Goal: Task Accomplishment & Management: Complete application form

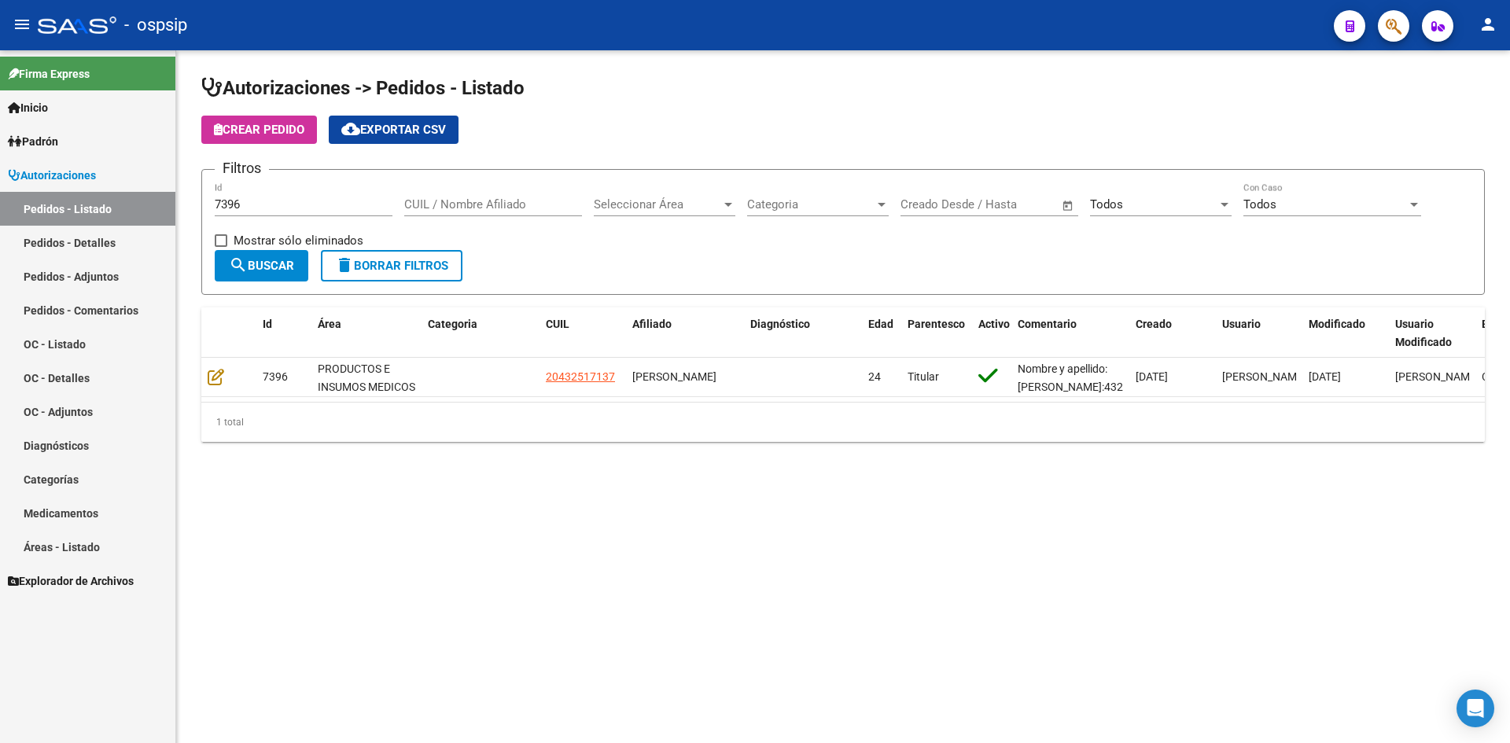
click at [305, 201] on input "7396" at bounding box center [304, 204] width 178 height 14
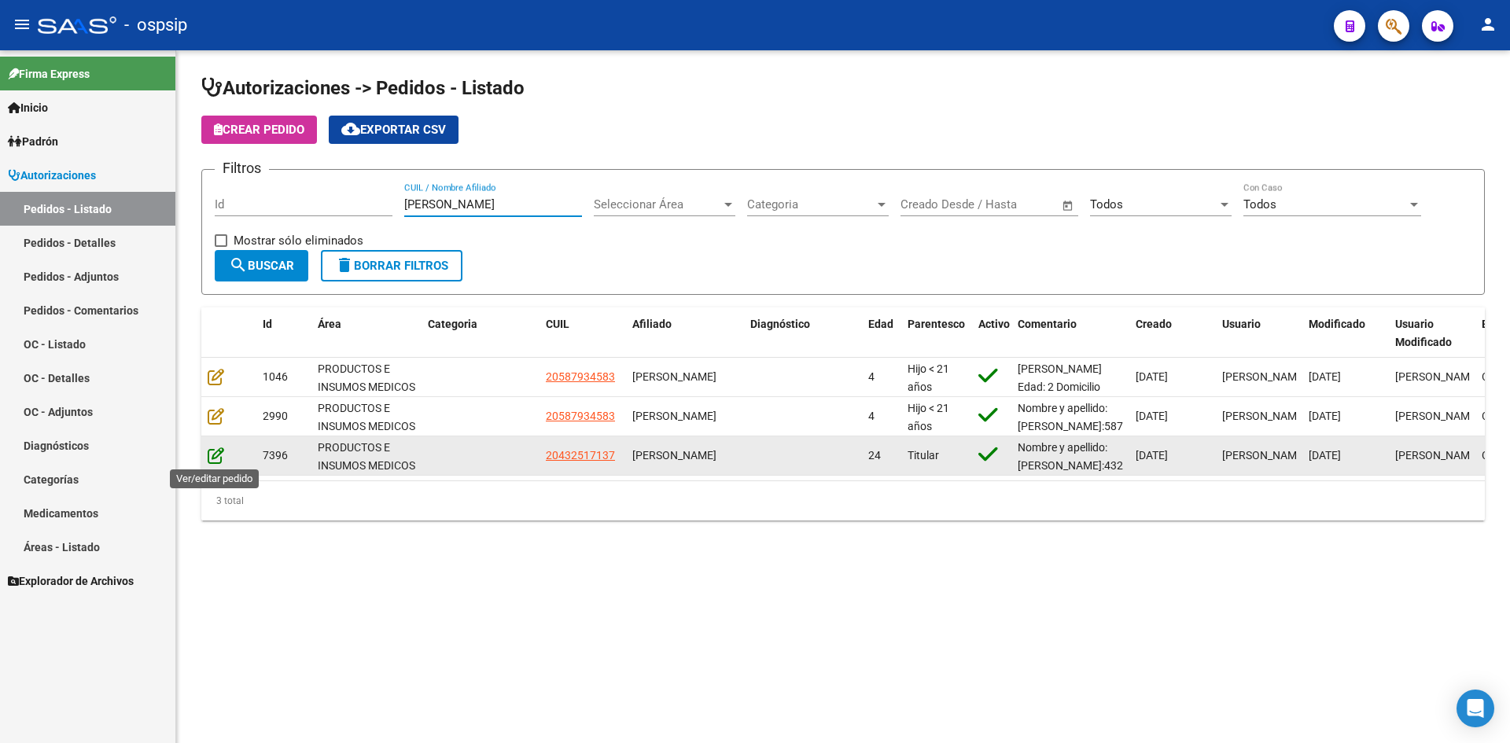
type input "[PERSON_NAME]"
click at [219, 458] on icon at bounding box center [216, 455] width 17 height 17
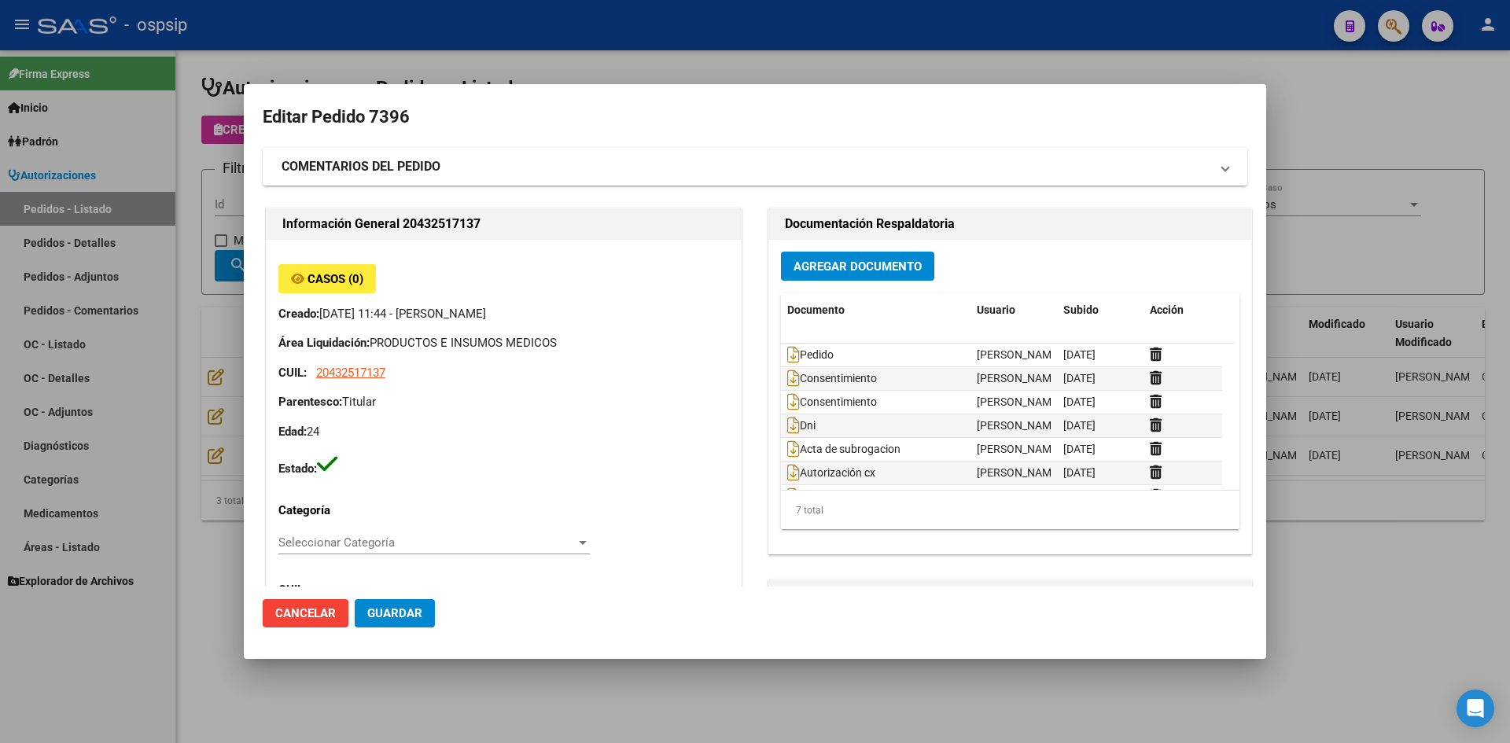
type input "[GEOGRAPHIC_DATA], PLATANOS, 37 3722, Piso: 0"
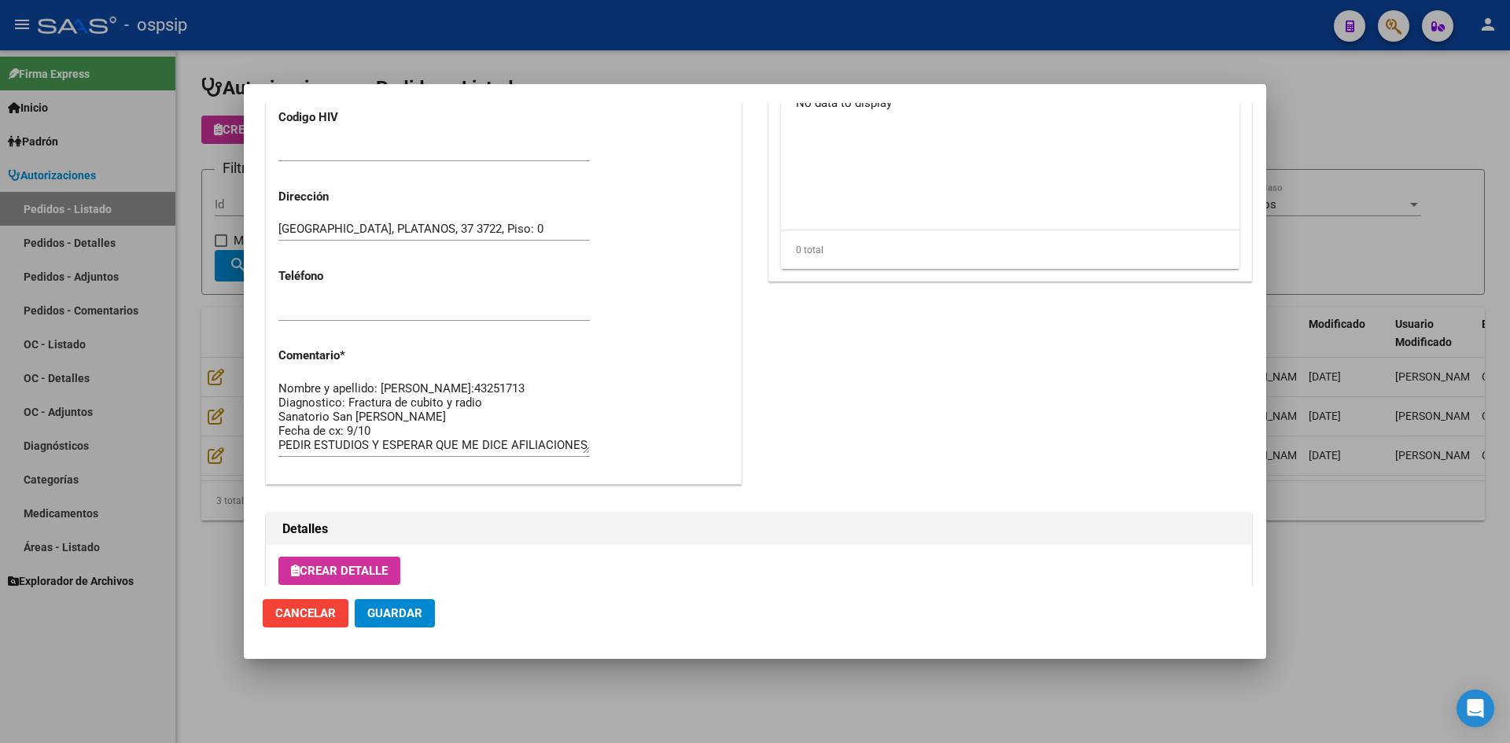
scroll to position [930, 0]
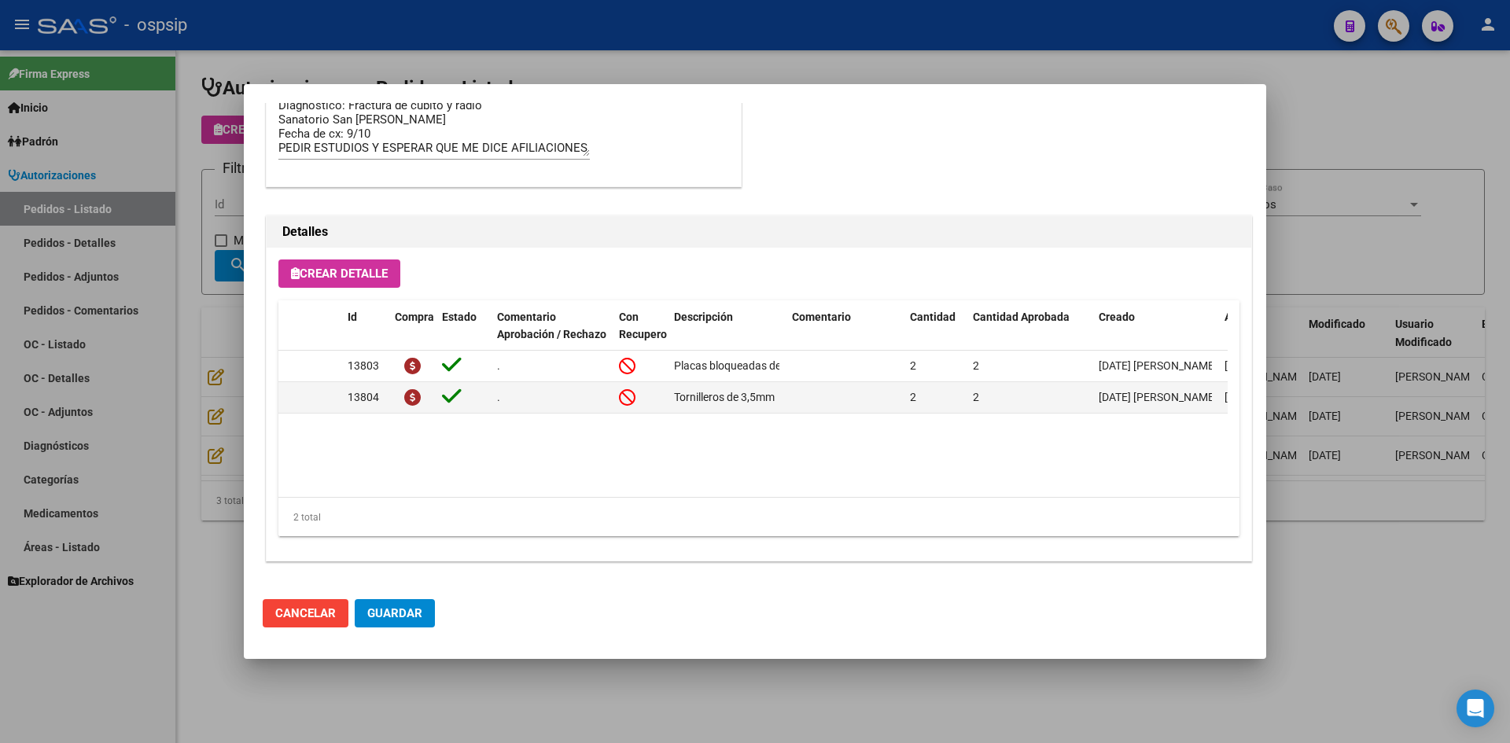
drag, startPoint x: 503, startPoint y: 51, endPoint x: 337, endPoint y: 0, distance: 173.7
click at [493, 50] on div at bounding box center [755, 371] width 1510 height 743
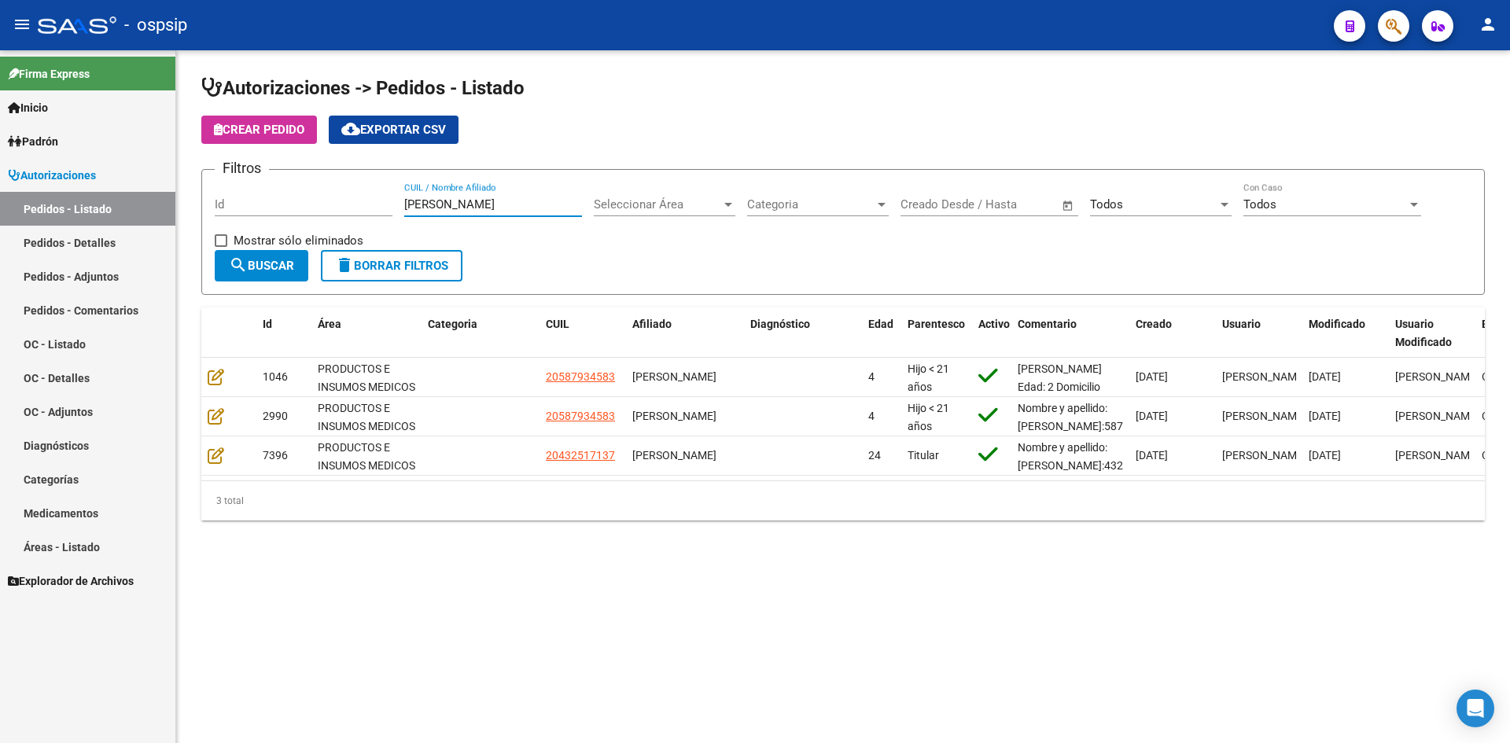
click at [433, 203] on input "[PERSON_NAME]" at bounding box center [493, 204] width 178 height 14
click at [373, 201] on input "Id" at bounding box center [304, 204] width 178 height 14
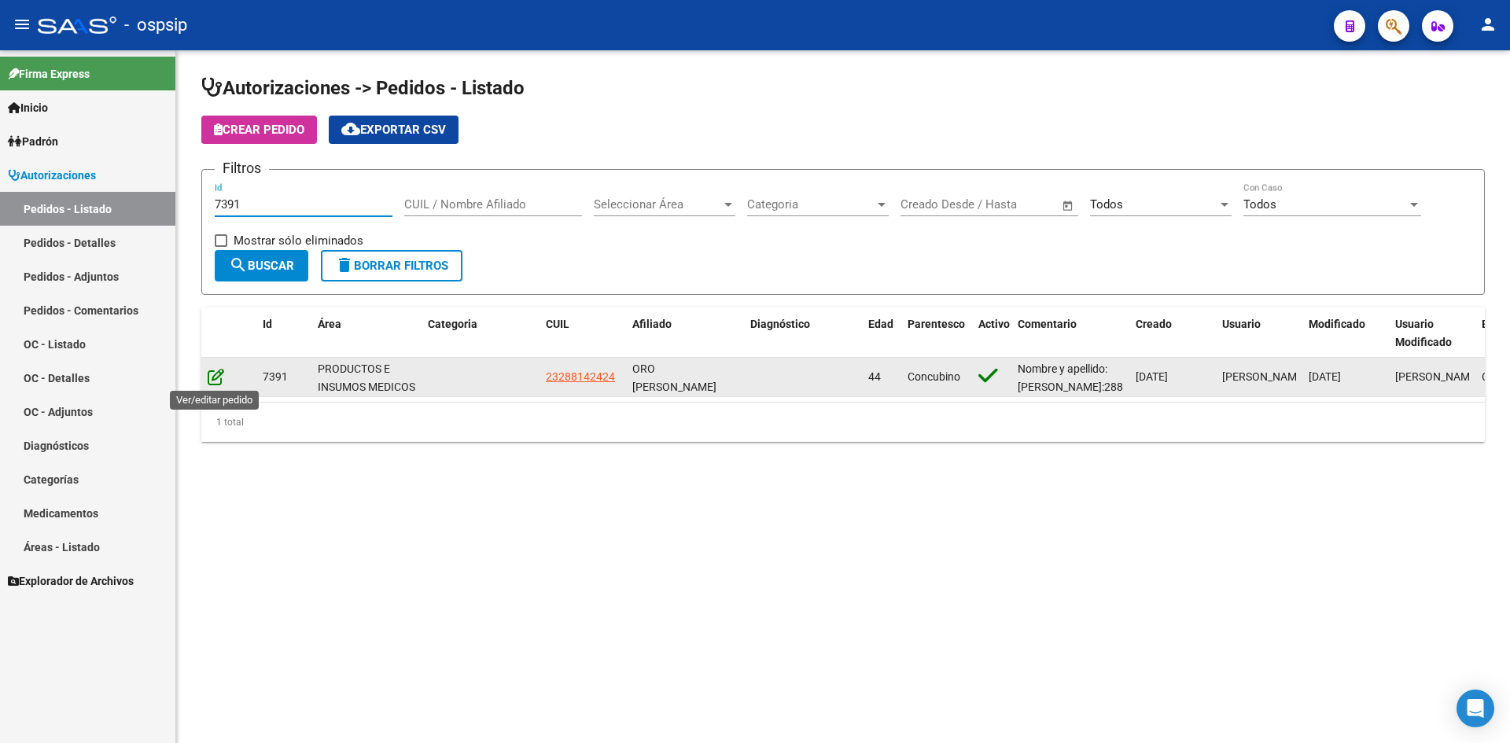
type input "7391"
click at [217, 377] on icon at bounding box center [216, 376] width 17 height 17
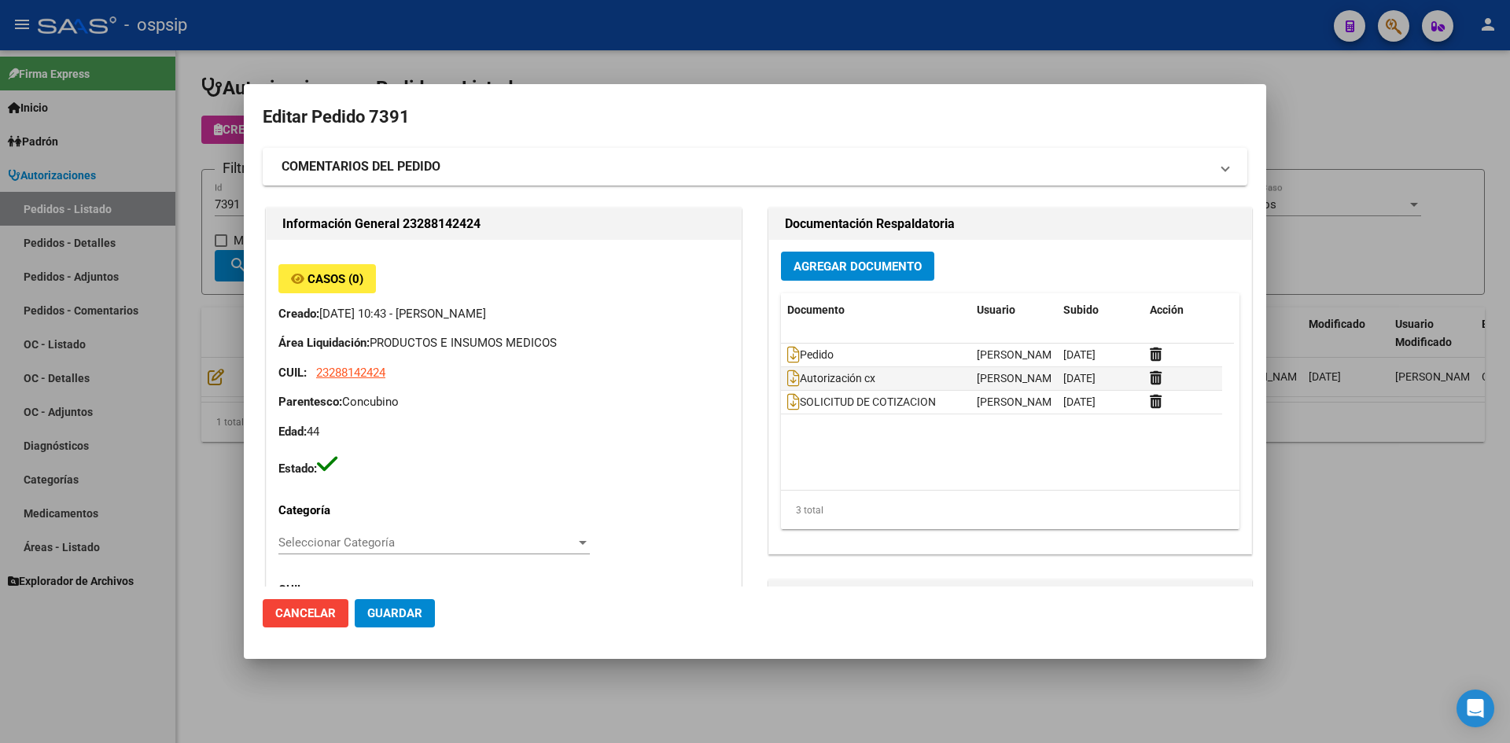
type input "[PERSON_NAME] ORO"
type input "[GEOGRAPHIC_DATA], [PERSON_NAME], AV. ARGENTINA 757"
click at [849, 263] on span "Agregar Documento" at bounding box center [858, 267] width 128 height 14
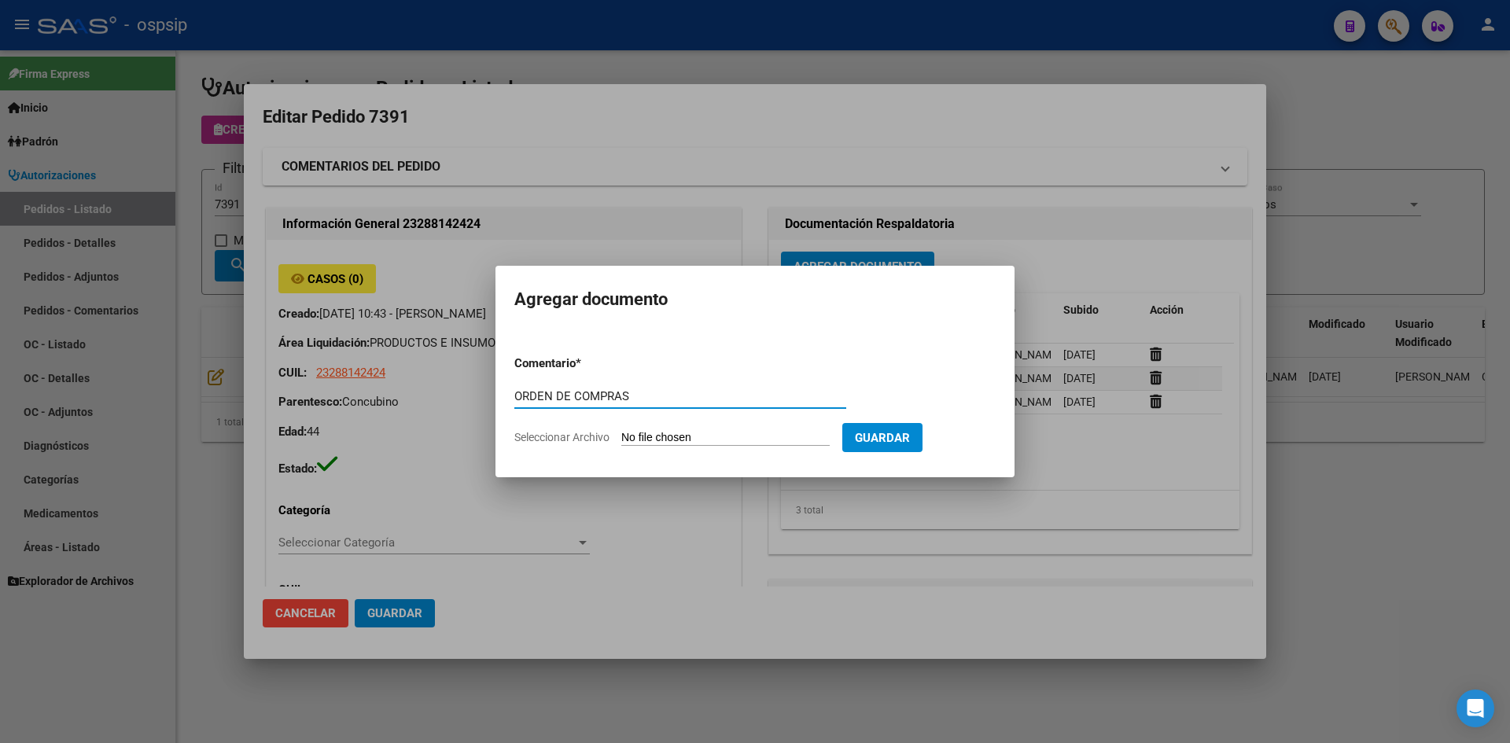
type input "ORDEN DE COMPRAS"
click at [621, 431] on input "Seleccionar Archivo" at bounding box center [725, 438] width 208 height 15
type input "C:\fakepath\OC N°7391 - ORO [PERSON_NAME].pdf"
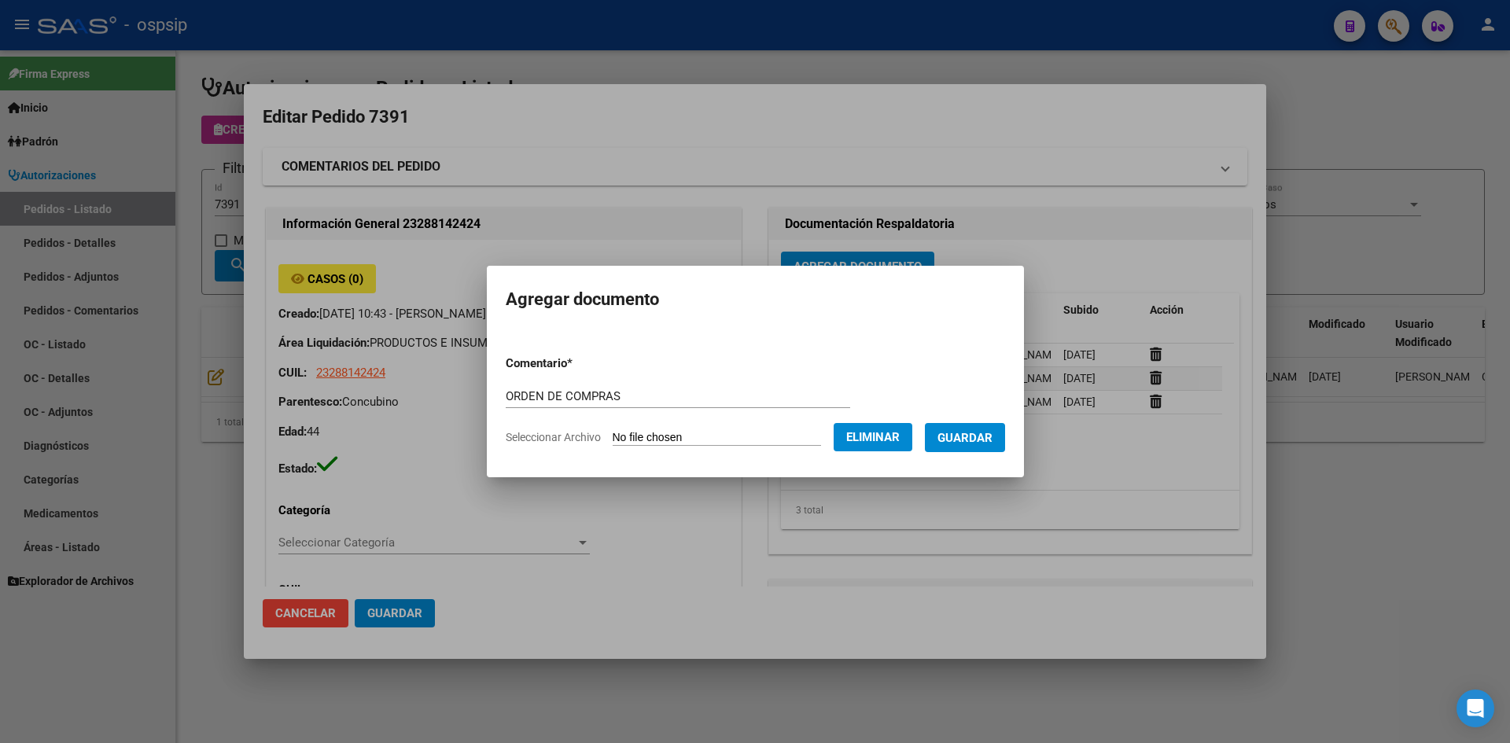
click at [991, 433] on span "Guardar" at bounding box center [965, 438] width 55 height 14
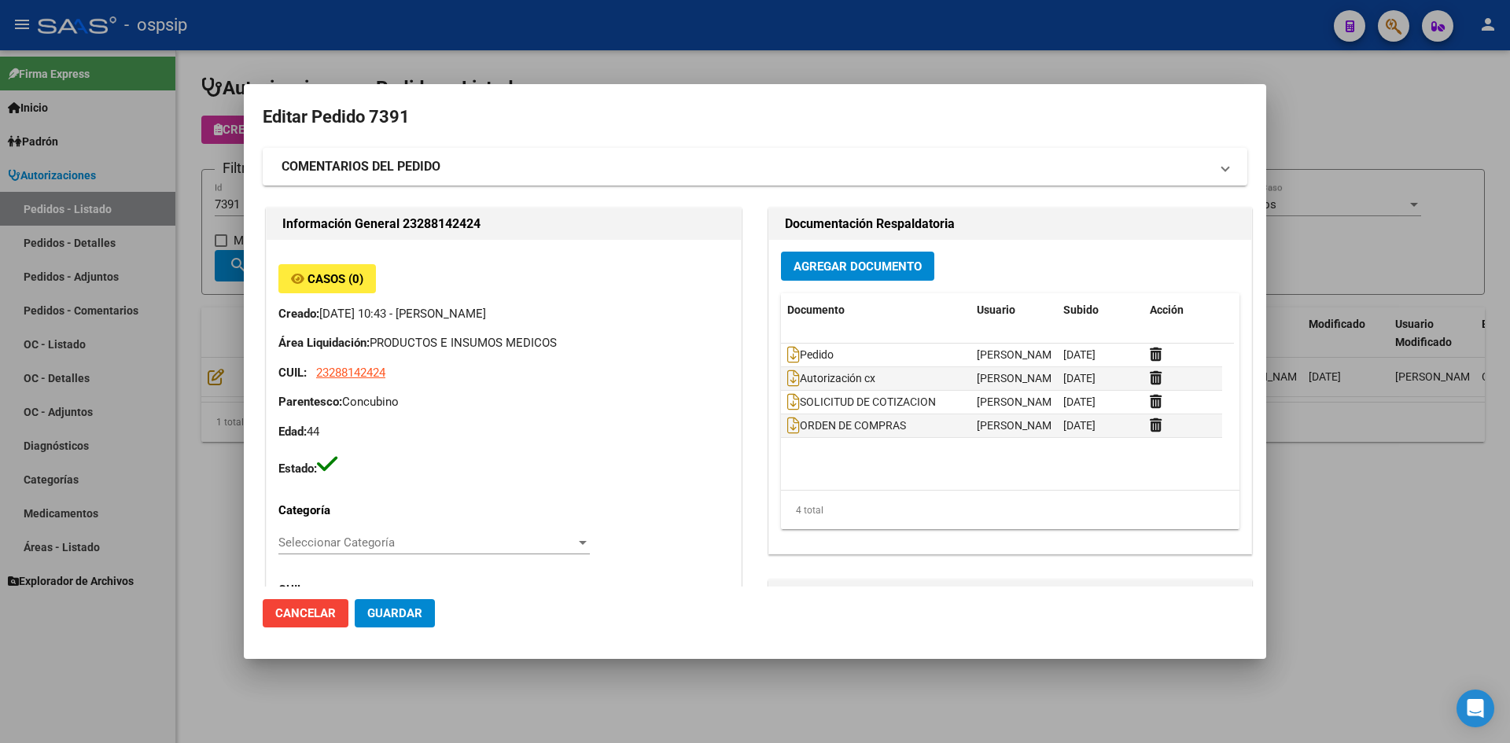
click at [750, 76] on div at bounding box center [755, 371] width 1510 height 743
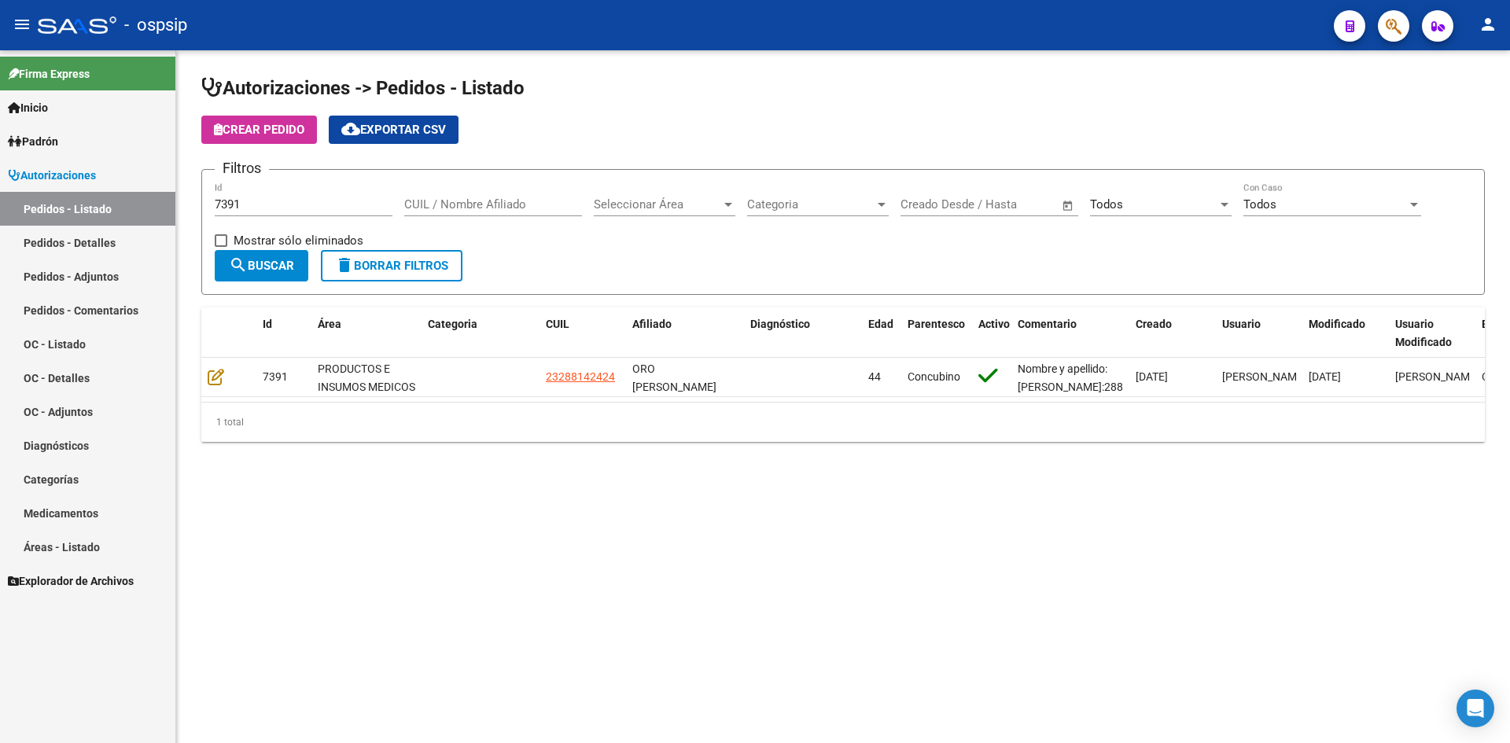
click at [388, 202] on input "7391" at bounding box center [304, 204] width 178 height 14
click at [386, 204] on input "7391" at bounding box center [304, 204] width 178 height 14
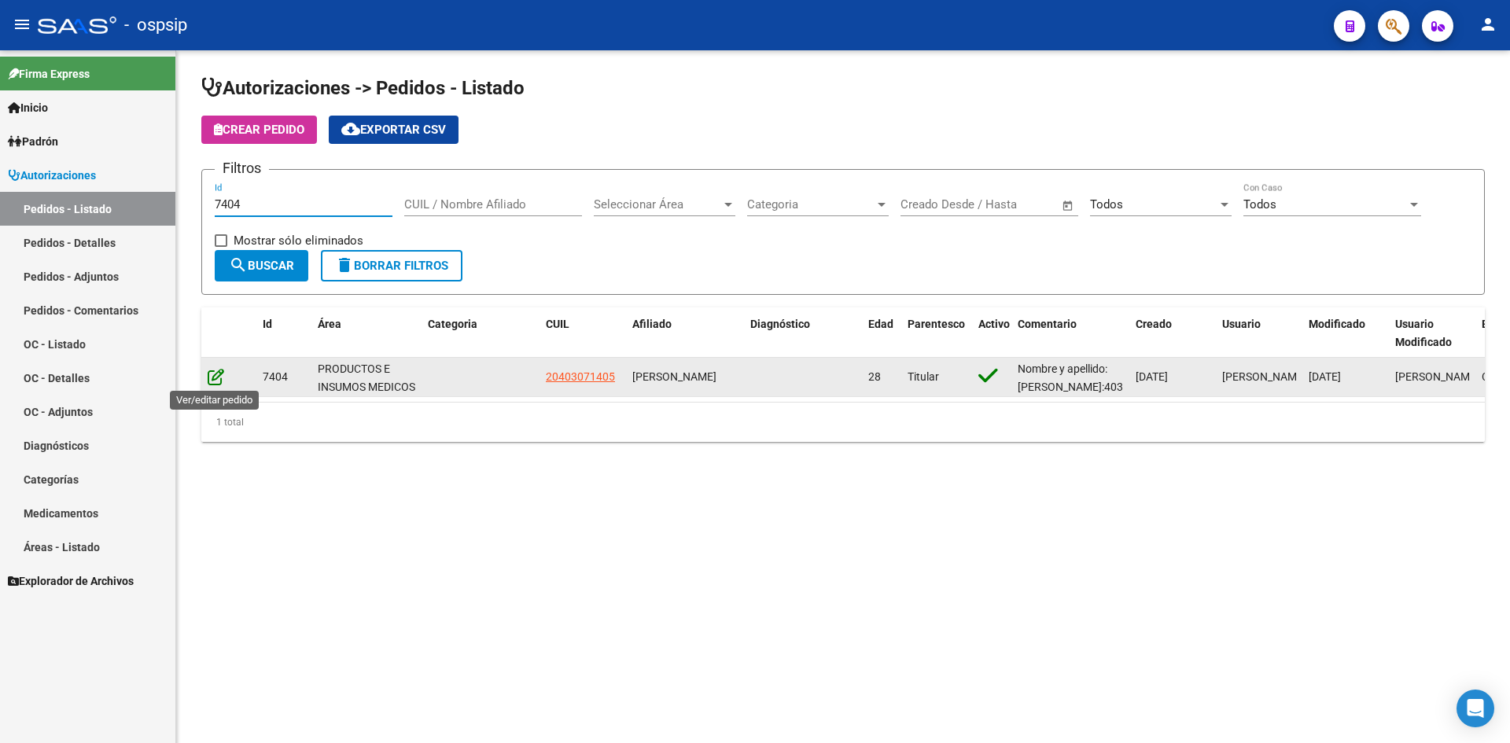
type input "7404"
click at [222, 375] on icon at bounding box center [216, 376] width 17 height 17
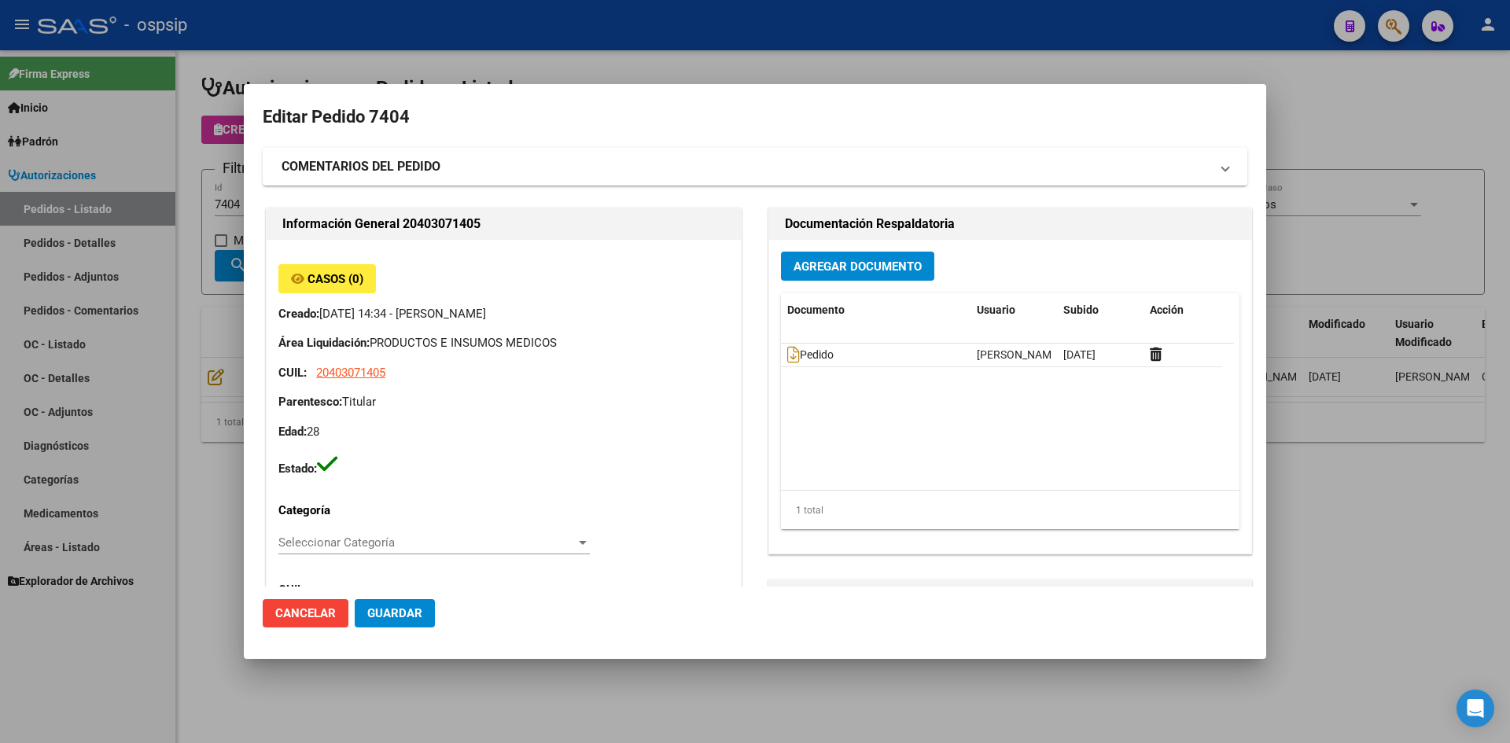
type input "[PERSON_NAME]"
type input "[GEOGRAPHIC_DATA], [PERSON_NAME], BELGRANO 5225"
click at [843, 260] on span "Agregar Documento" at bounding box center [858, 267] width 128 height 14
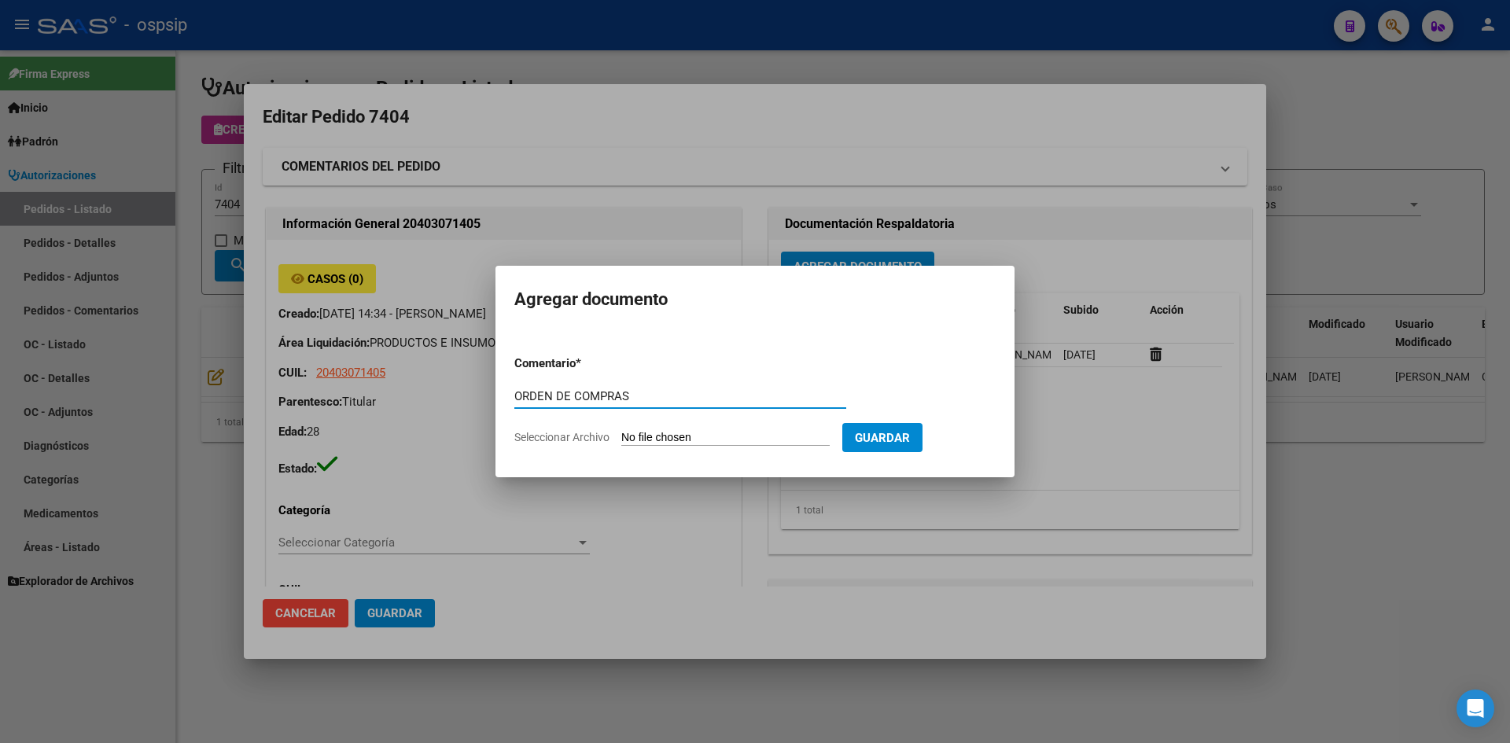
type input "ORDEN DE COMPRAS"
click at [621, 431] on input "Seleccionar Archivo" at bounding box center [725, 438] width 208 height 15
type input "C:\fakepath\OC N°7404 - [PERSON_NAME].pdf"
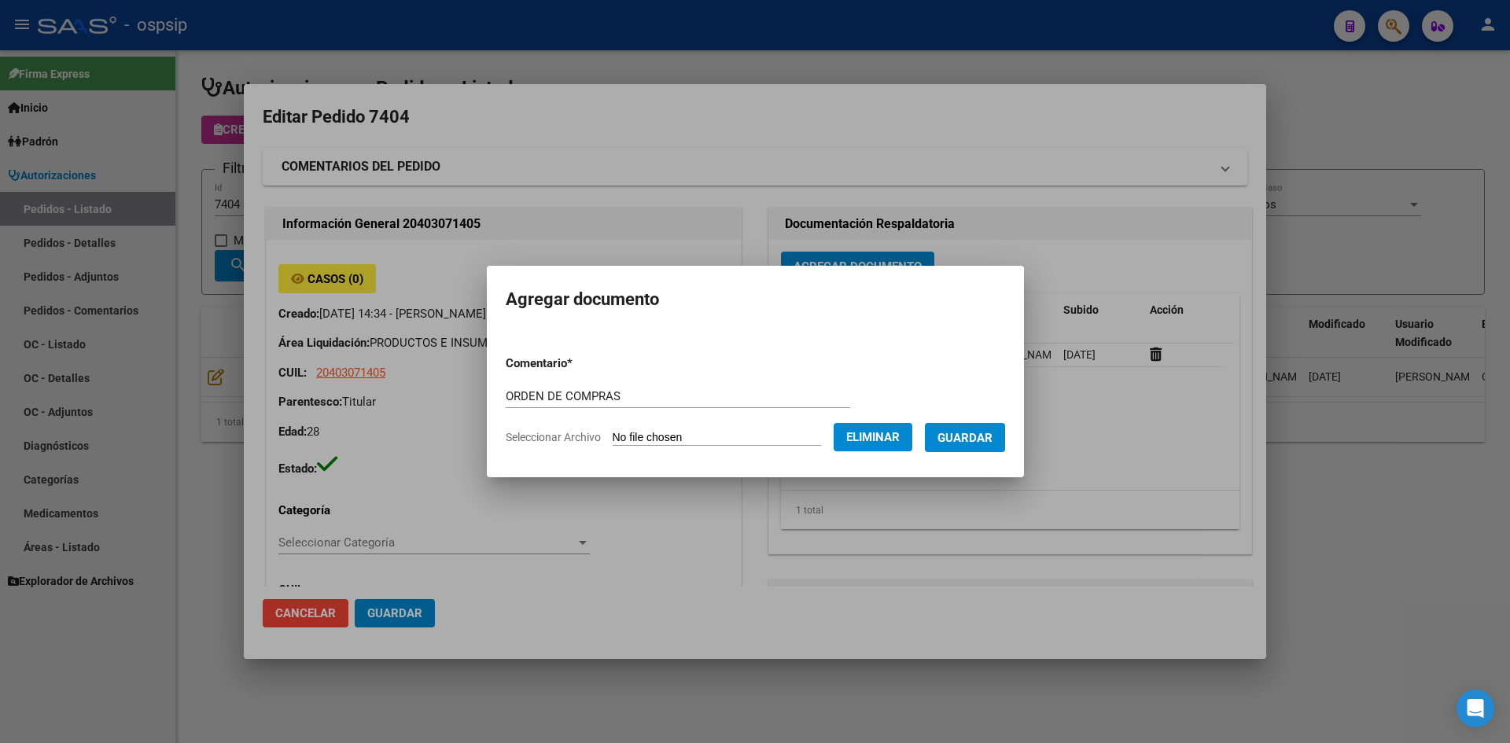
click at [981, 437] on span "Guardar" at bounding box center [965, 438] width 55 height 14
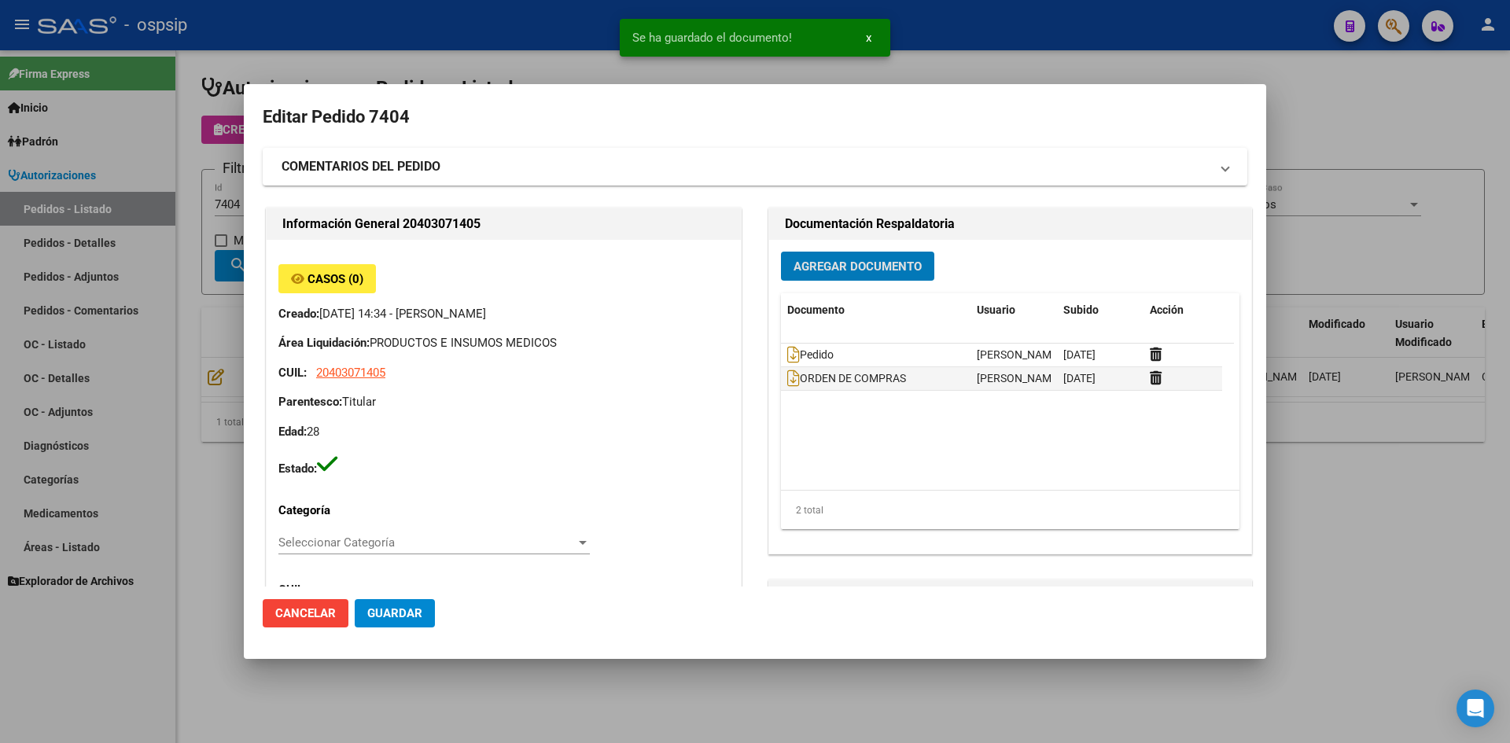
click at [418, 617] on span "Guardar" at bounding box center [394, 613] width 55 height 14
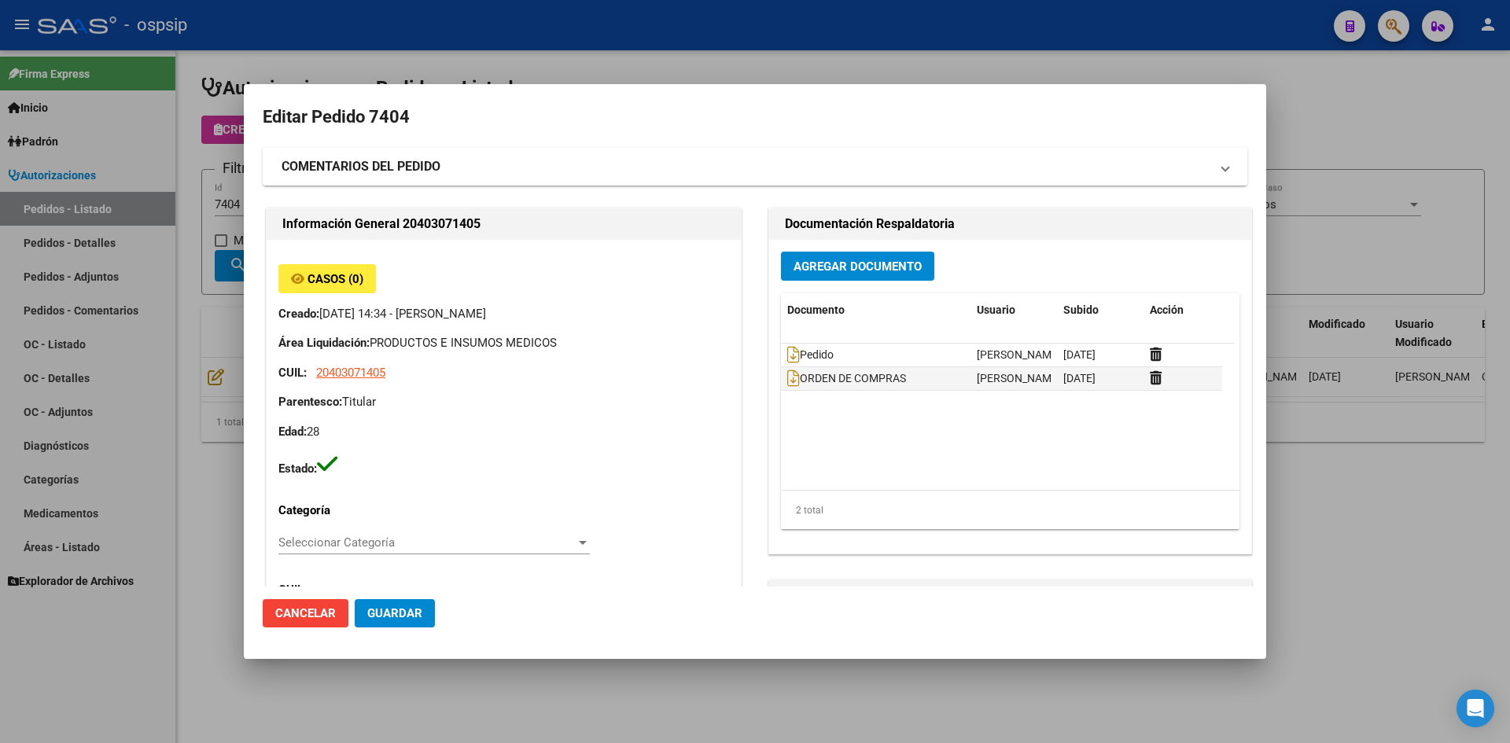
click at [534, 49] on div at bounding box center [755, 371] width 1510 height 743
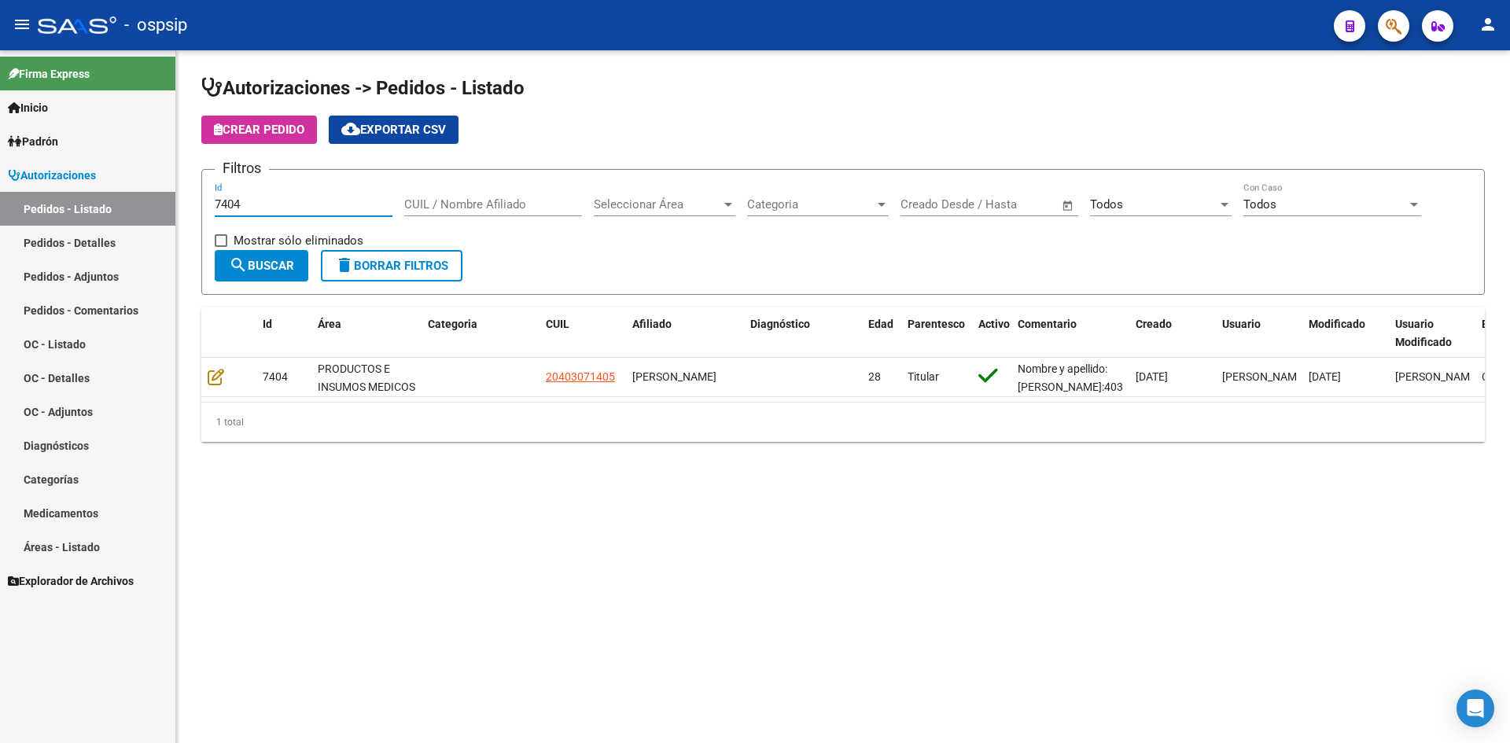
click at [313, 206] on input "7404" at bounding box center [304, 204] width 178 height 14
click at [314, 207] on input "7404" at bounding box center [304, 204] width 178 height 14
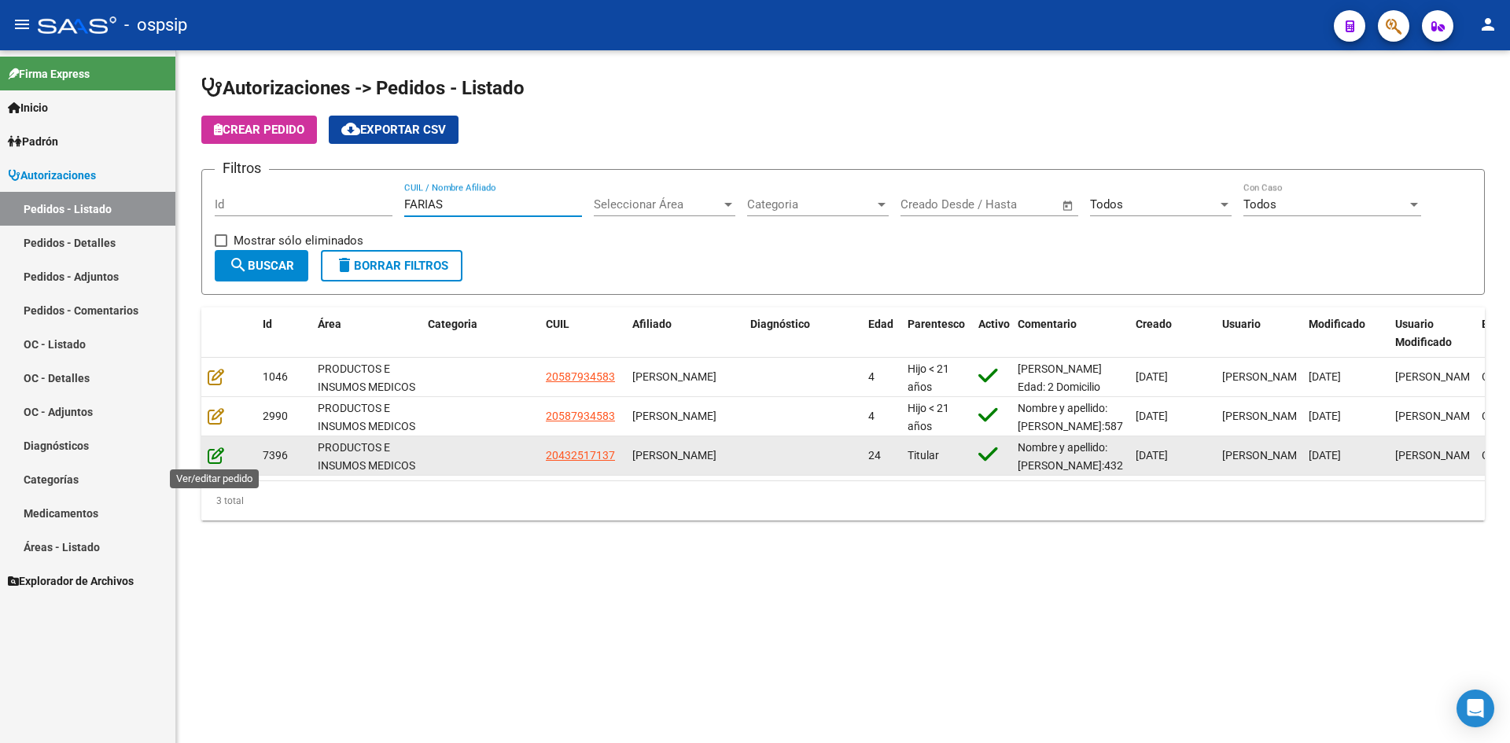
type input "FARIAS"
click at [213, 452] on icon at bounding box center [216, 455] width 17 height 17
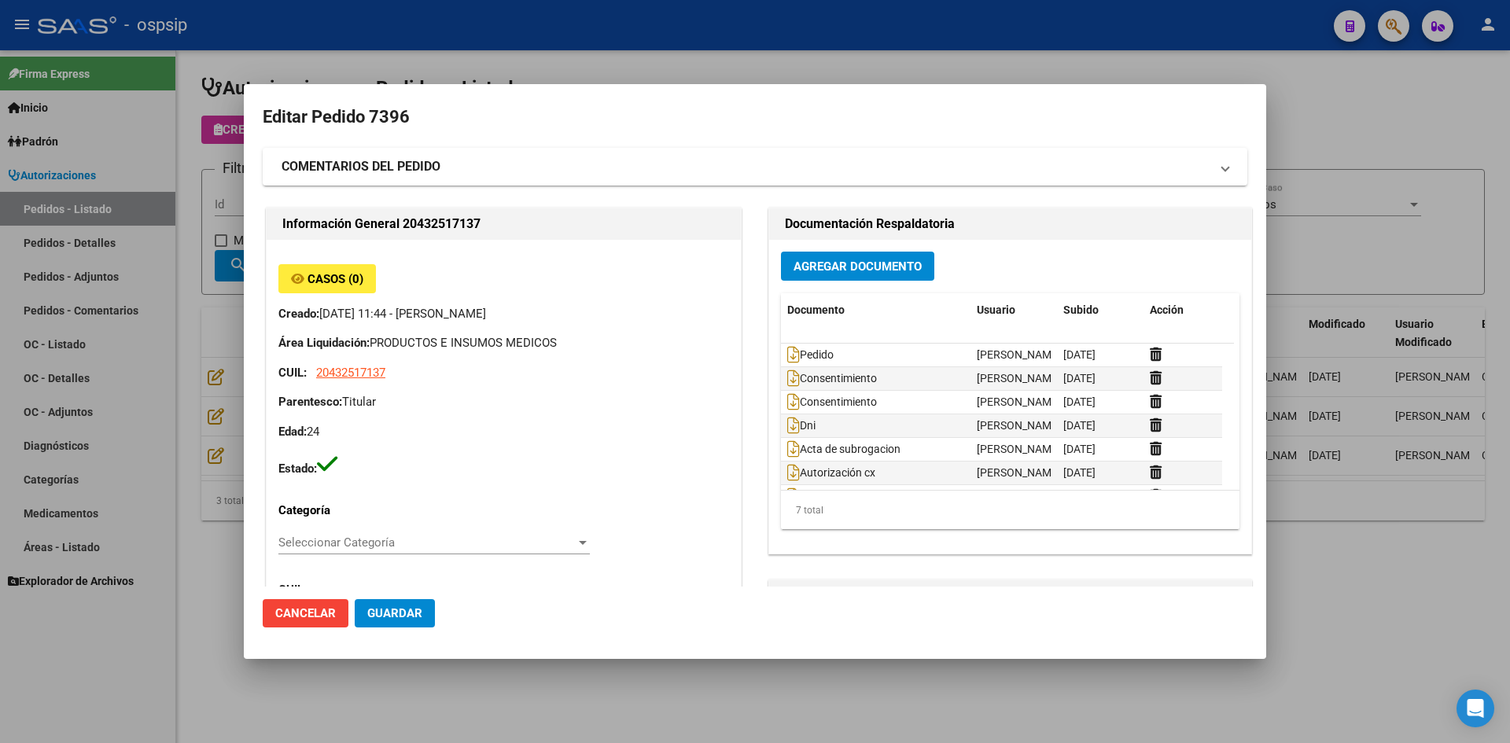
type input "[GEOGRAPHIC_DATA], PLATANOS, 37 3722, Piso: 0"
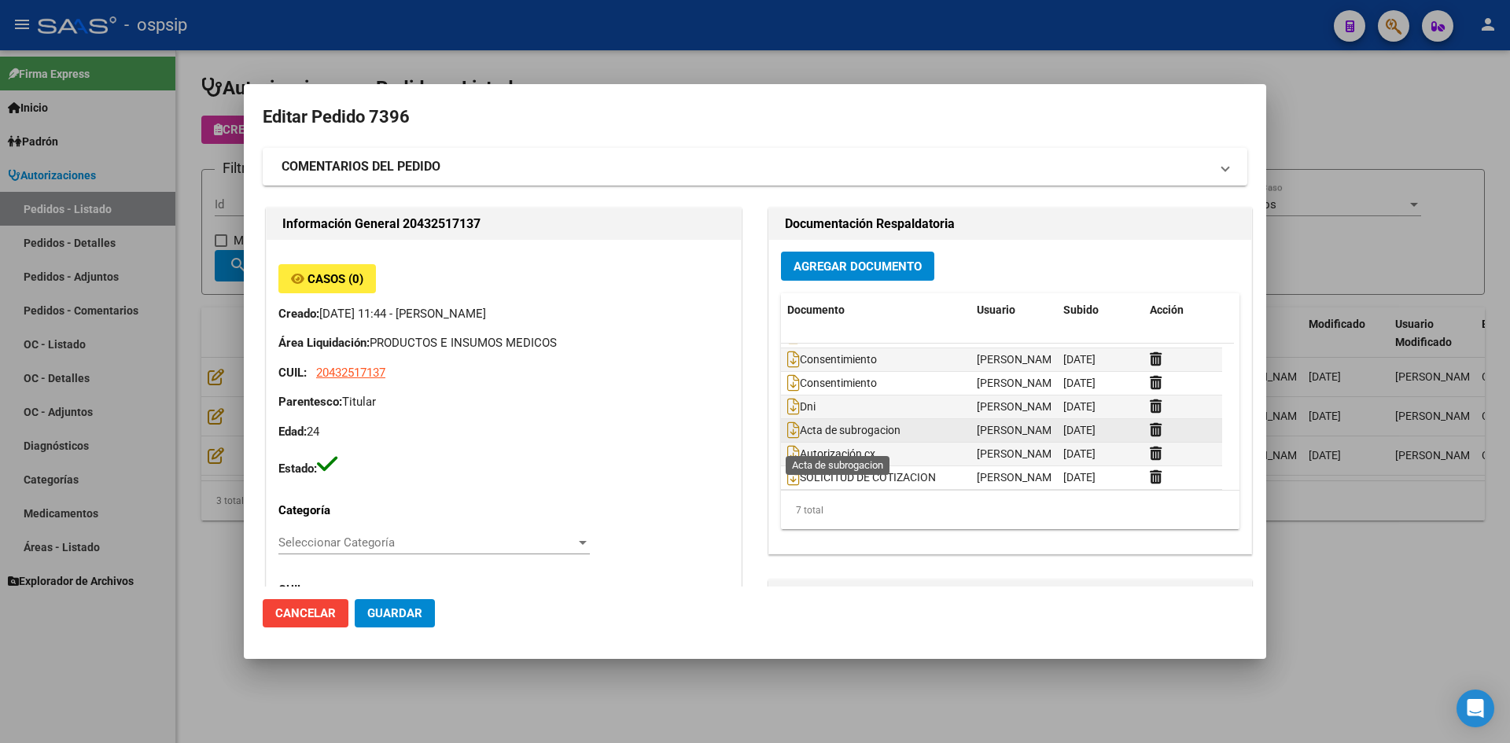
scroll to position [24, 0]
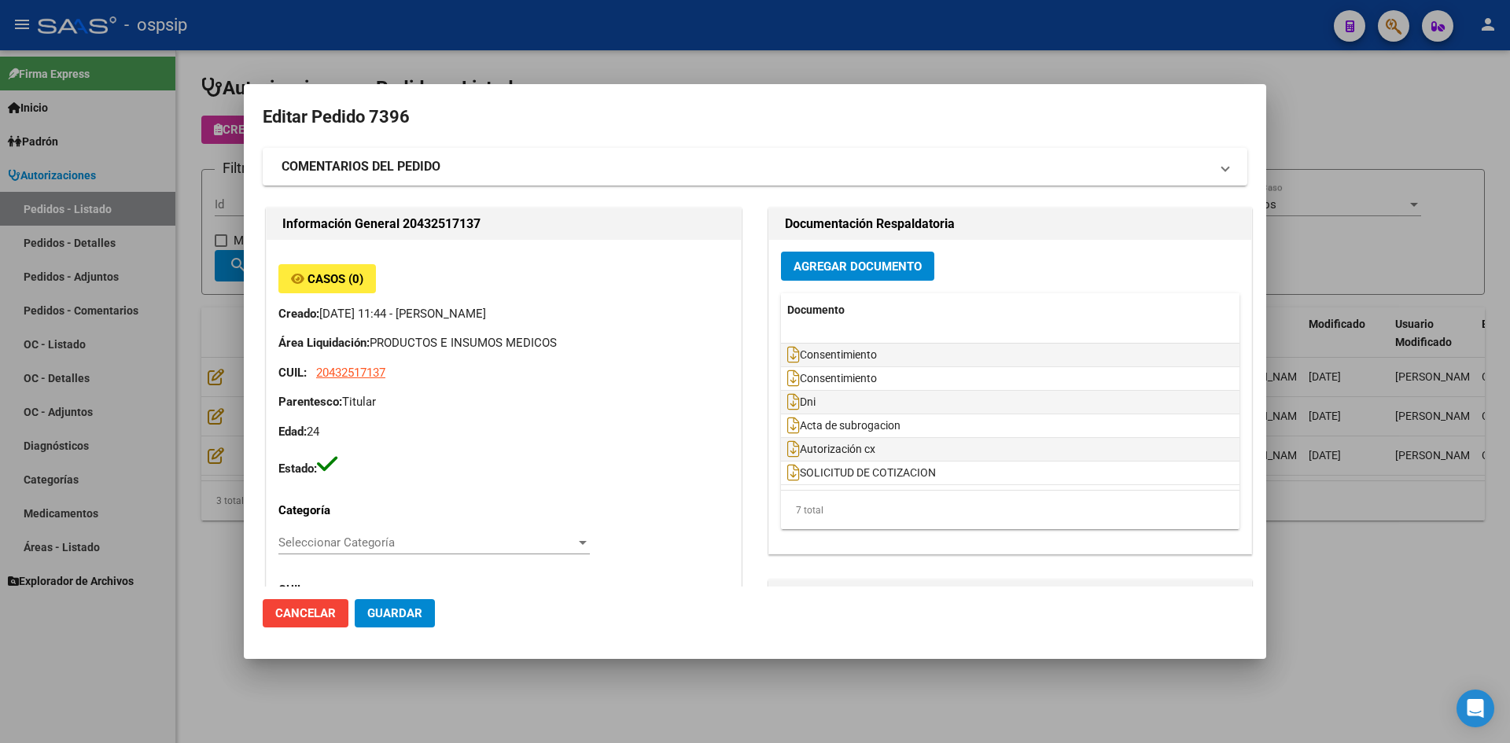
click at [806, 30] on div at bounding box center [755, 371] width 1510 height 743
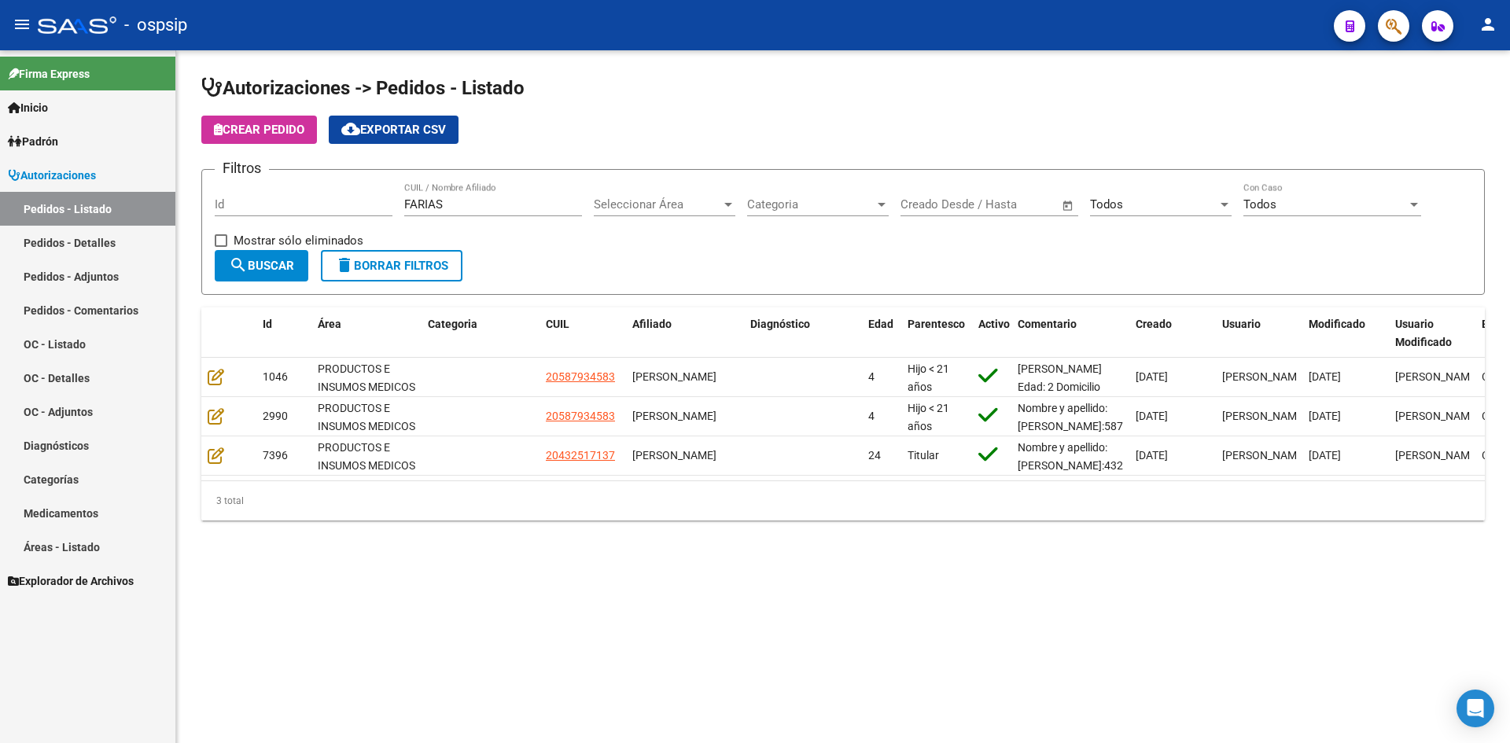
click at [561, 128] on div "Crear Pedido cloud_download Exportar CSV" at bounding box center [843, 130] width 1284 height 28
click at [434, 208] on input "FARIAS" at bounding box center [493, 204] width 178 height 14
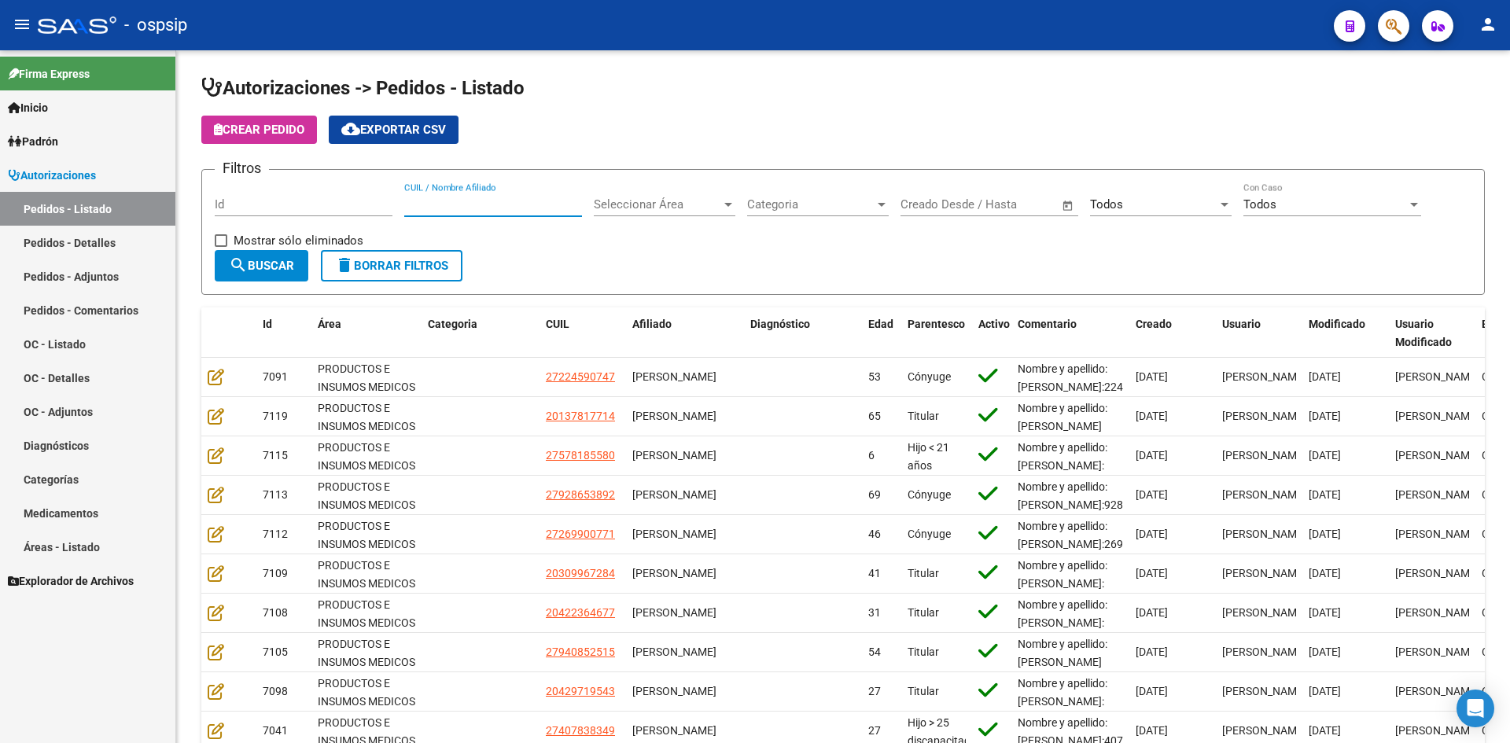
drag, startPoint x: 828, startPoint y: 77, endPoint x: 577, endPoint y: 10, distance: 260.4
click at [819, 76] on h1 "Autorizaciones -> Pedidos - Listado" at bounding box center [843, 90] width 1284 height 28
click at [995, 110] on app-list-header "Autorizaciones -> Pedidos - Listado Crear Pedido cloud_download Exportar CSV Fi…" at bounding box center [843, 185] width 1284 height 219
click at [375, 202] on input "Id" at bounding box center [304, 204] width 178 height 14
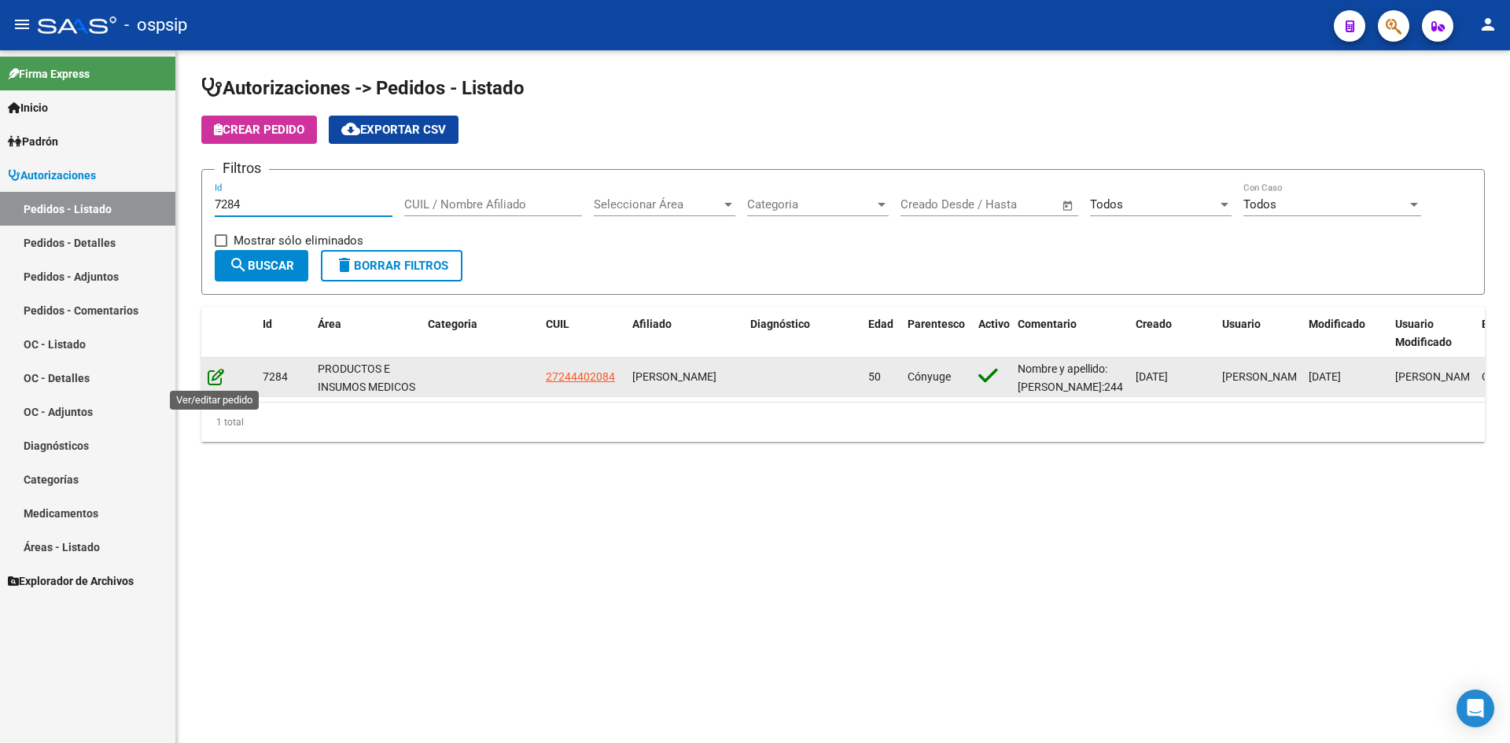
type input "7284"
click at [214, 380] on icon at bounding box center [216, 376] width 17 height 17
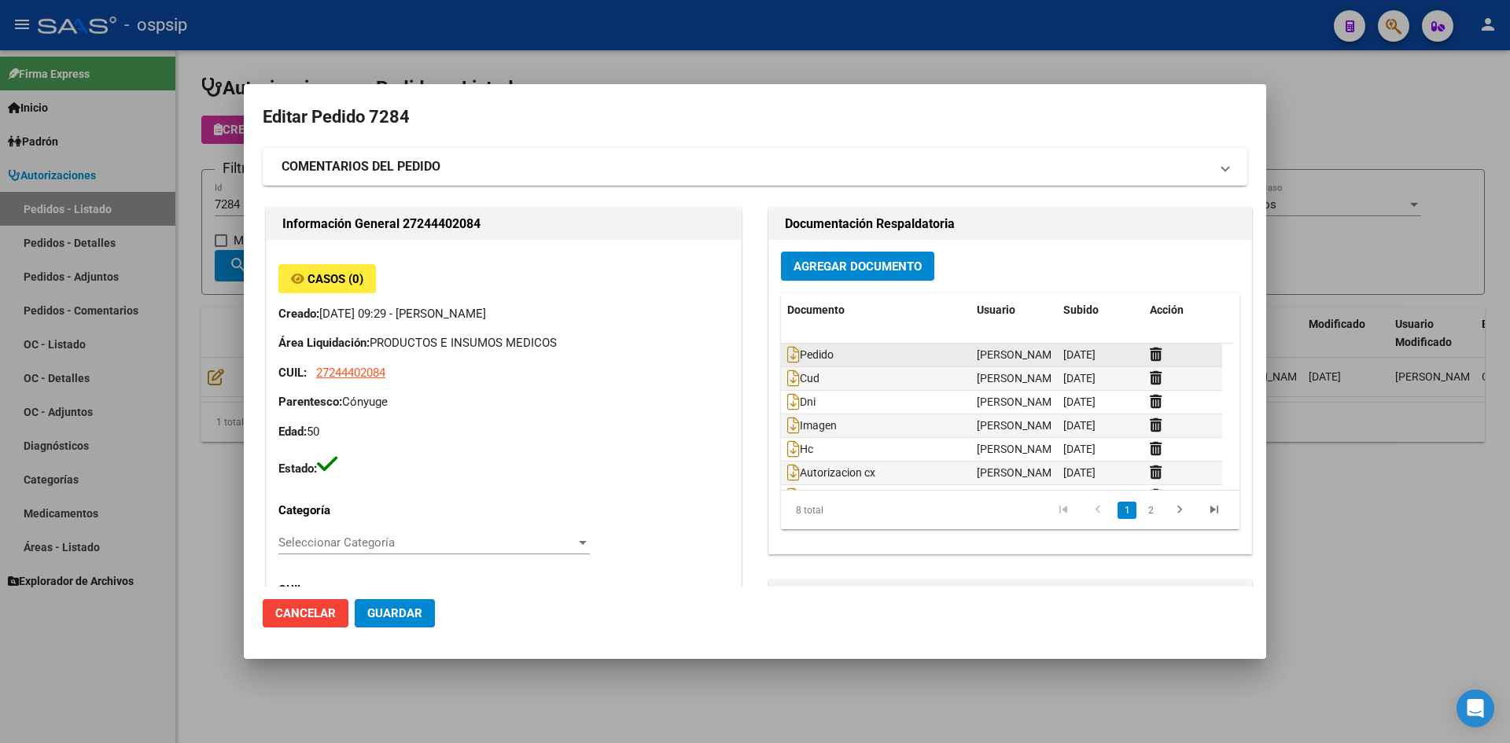
type input "[GEOGRAPHIC_DATA], PRESIDENTE DERQ, DINAMARCA 422"
drag, startPoint x: 651, startPoint y: 50, endPoint x: 448, endPoint y: 6, distance: 208.4
click at [649, 49] on div at bounding box center [755, 371] width 1510 height 743
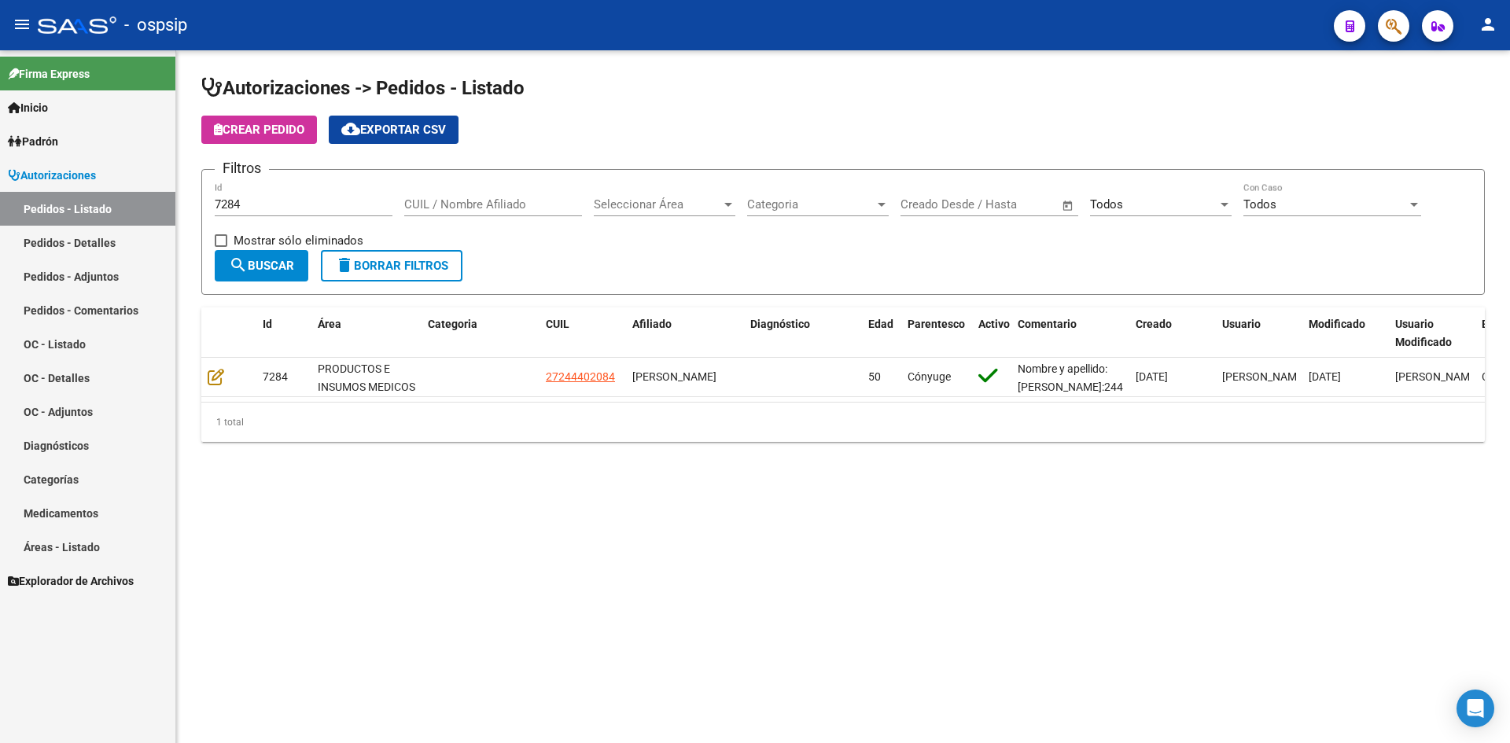
click at [282, 207] on input "7284" at bounding box center [304, 204] width 178 height 14
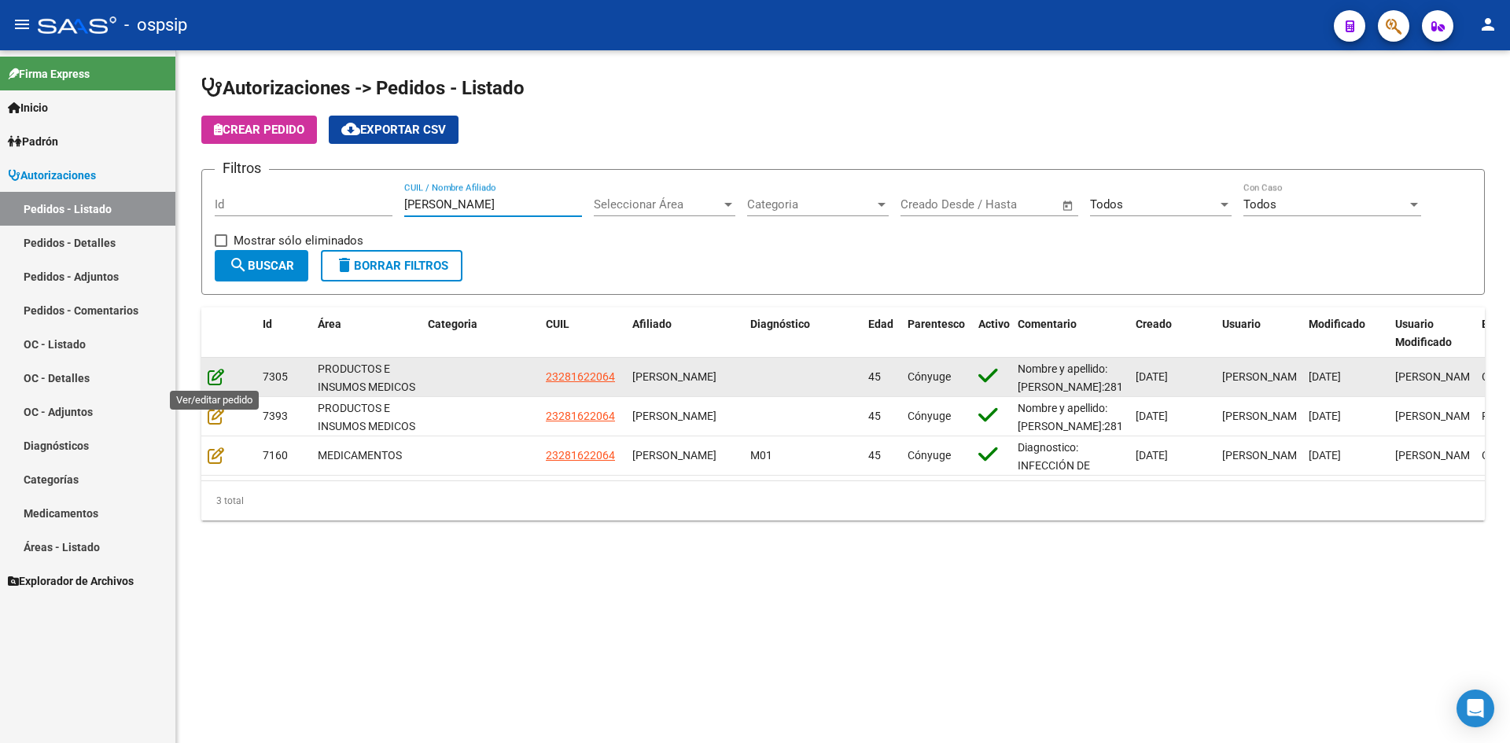
type input "[PERSON_NAME]"
click at [215, 378] on icon at bounding box center [216, 376] width 17 height 17
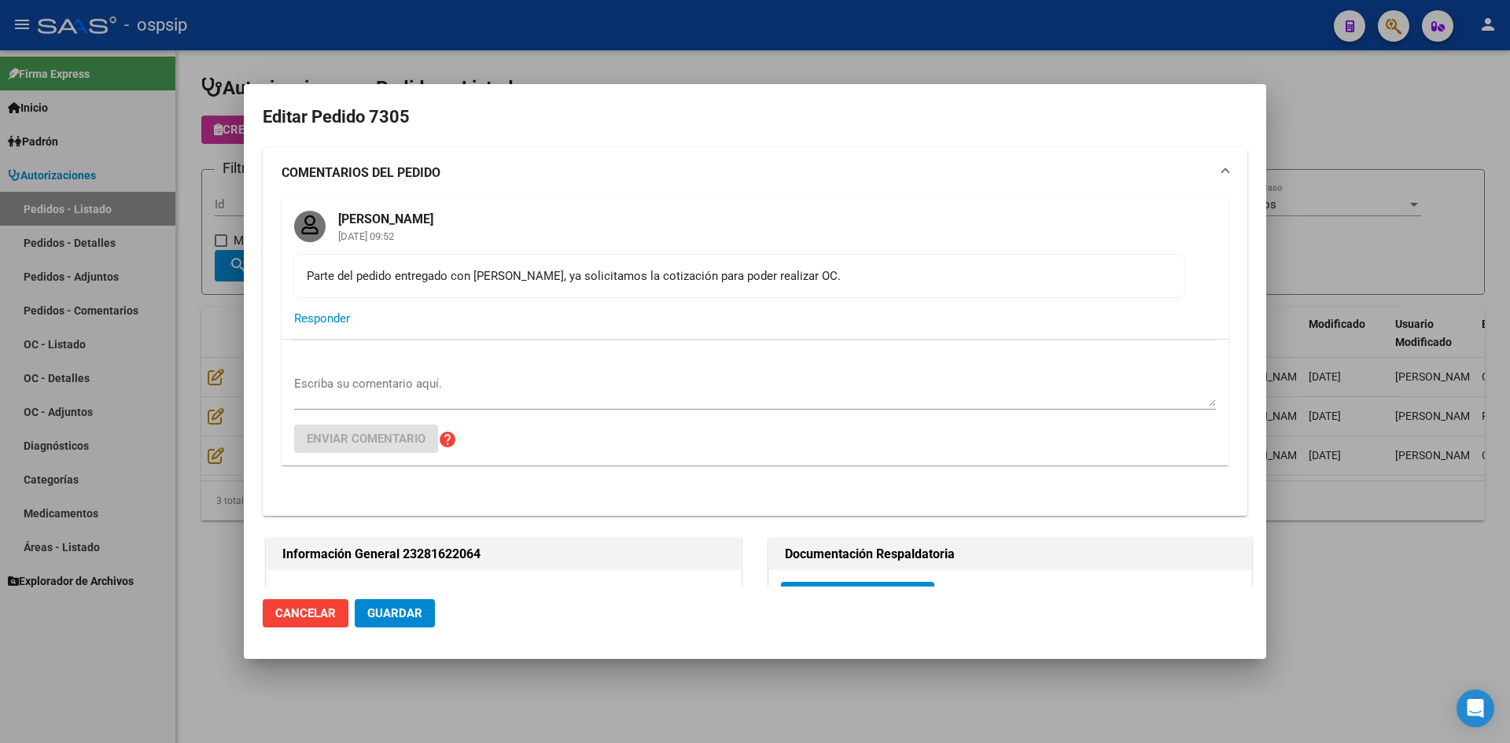
type input "[GEOGRAPHIC_DATA], LOS POLVORINES, [PERSON_NAME] 1920"
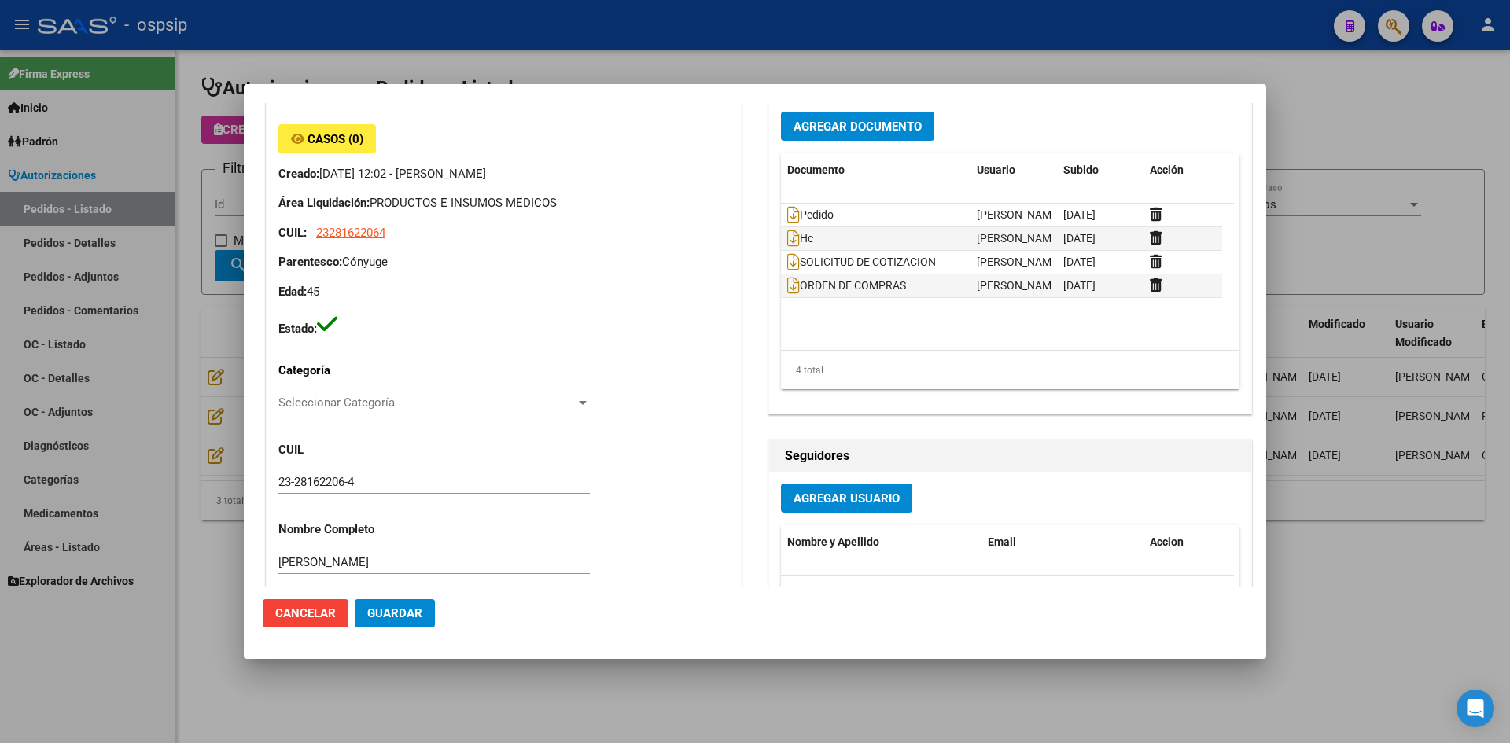
scroll to position [472, 0]
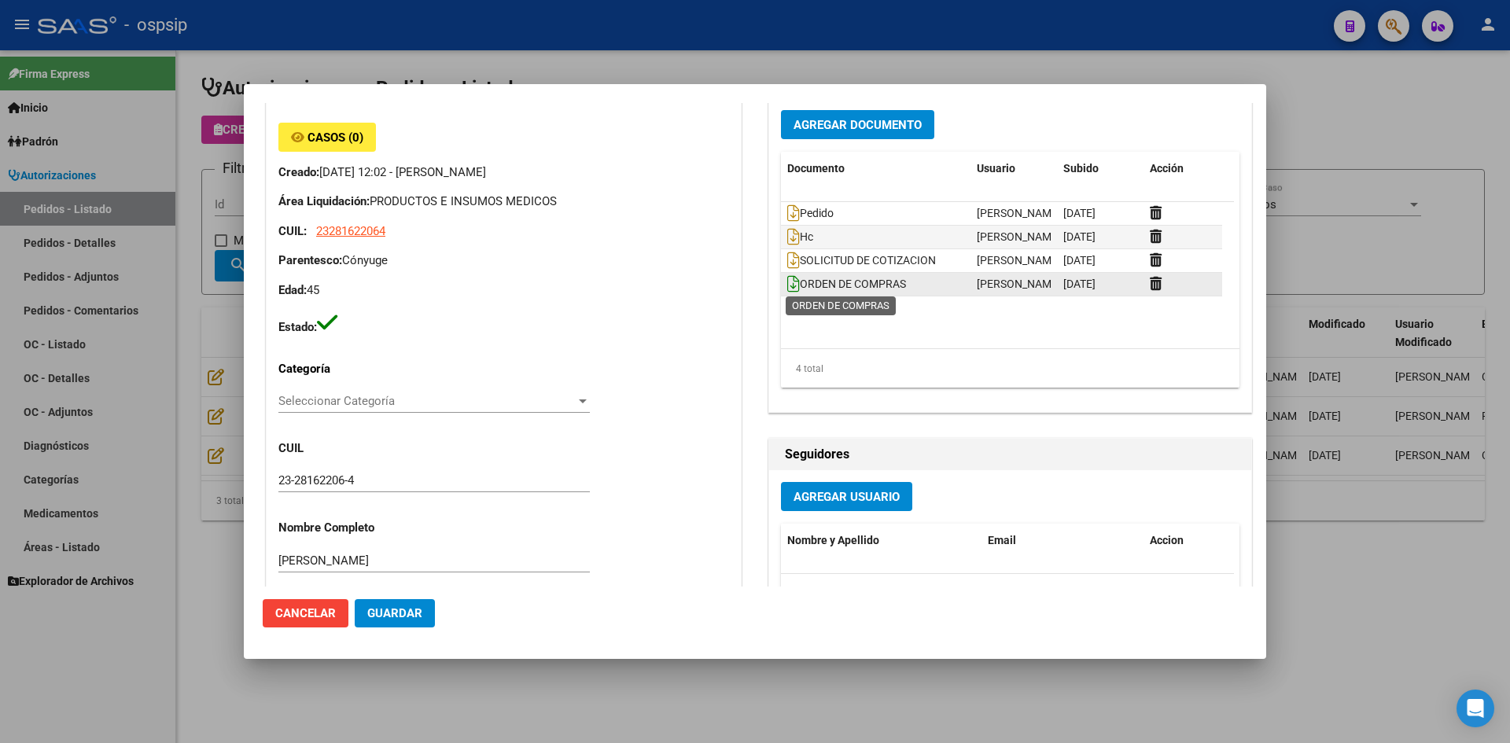
click at [791, 282] on icon at bounding box center [793, 283] width 13 height 17
click at [628, 40] on div at bounding box center [755, 371] width 1510 height 743
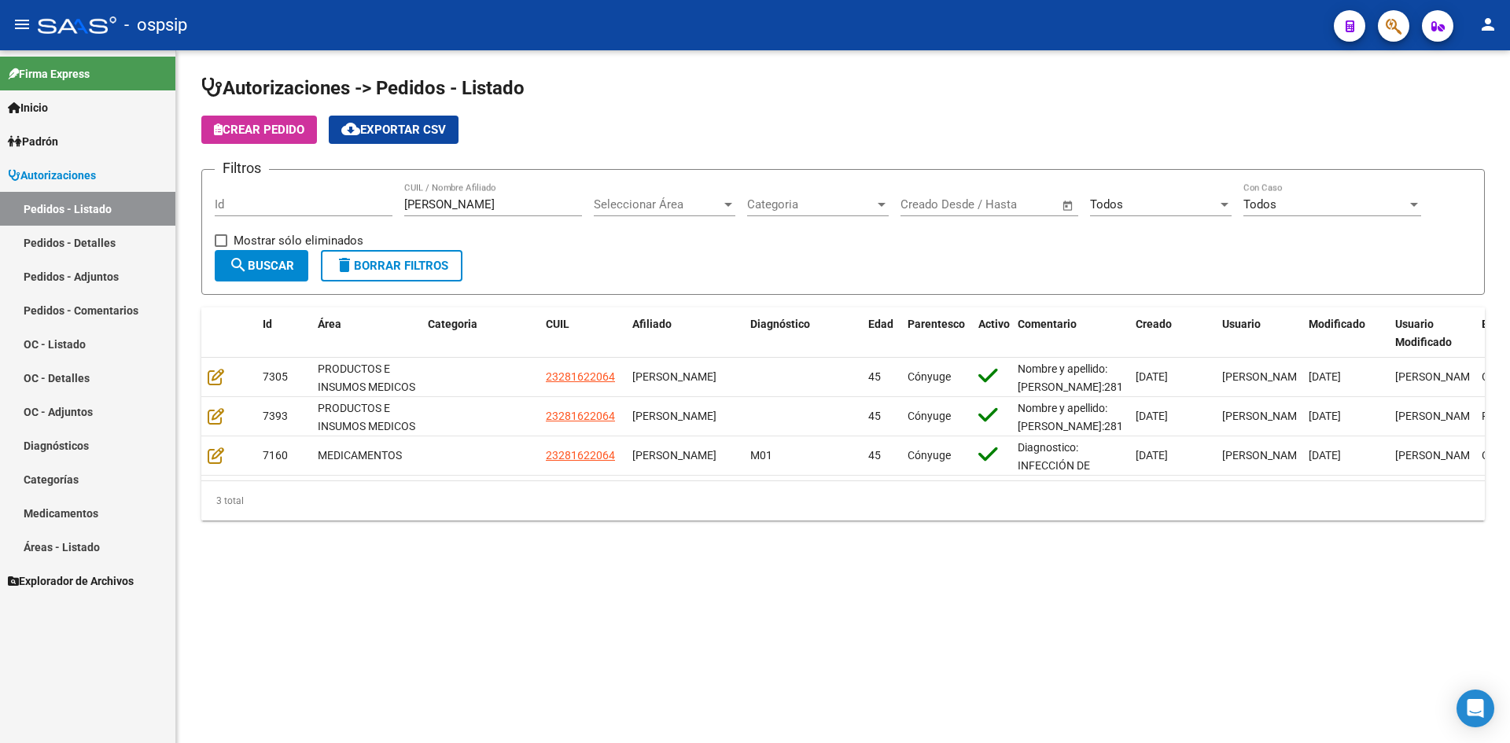
click at [434, 206] on input "[PERSON_NAME]" at bounding box center [493, 204] width 178 height 14
click at [435, 207] on input "[PERSON_NAME]" at bounding box center [493, 204] width 178 height 14
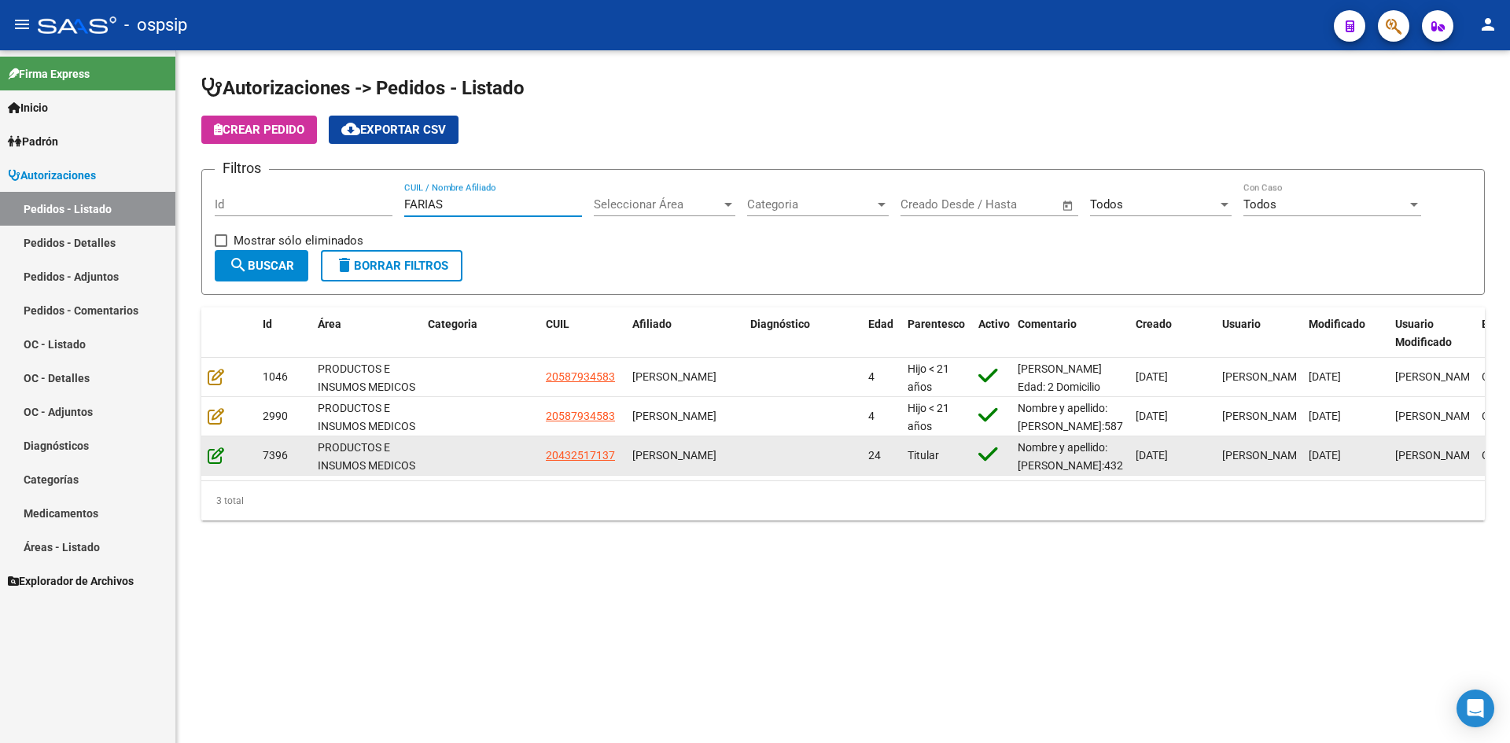
type input "FARIAS"
click at [212, 459] on icon at bounding box center [216, 455] width 17 height 17
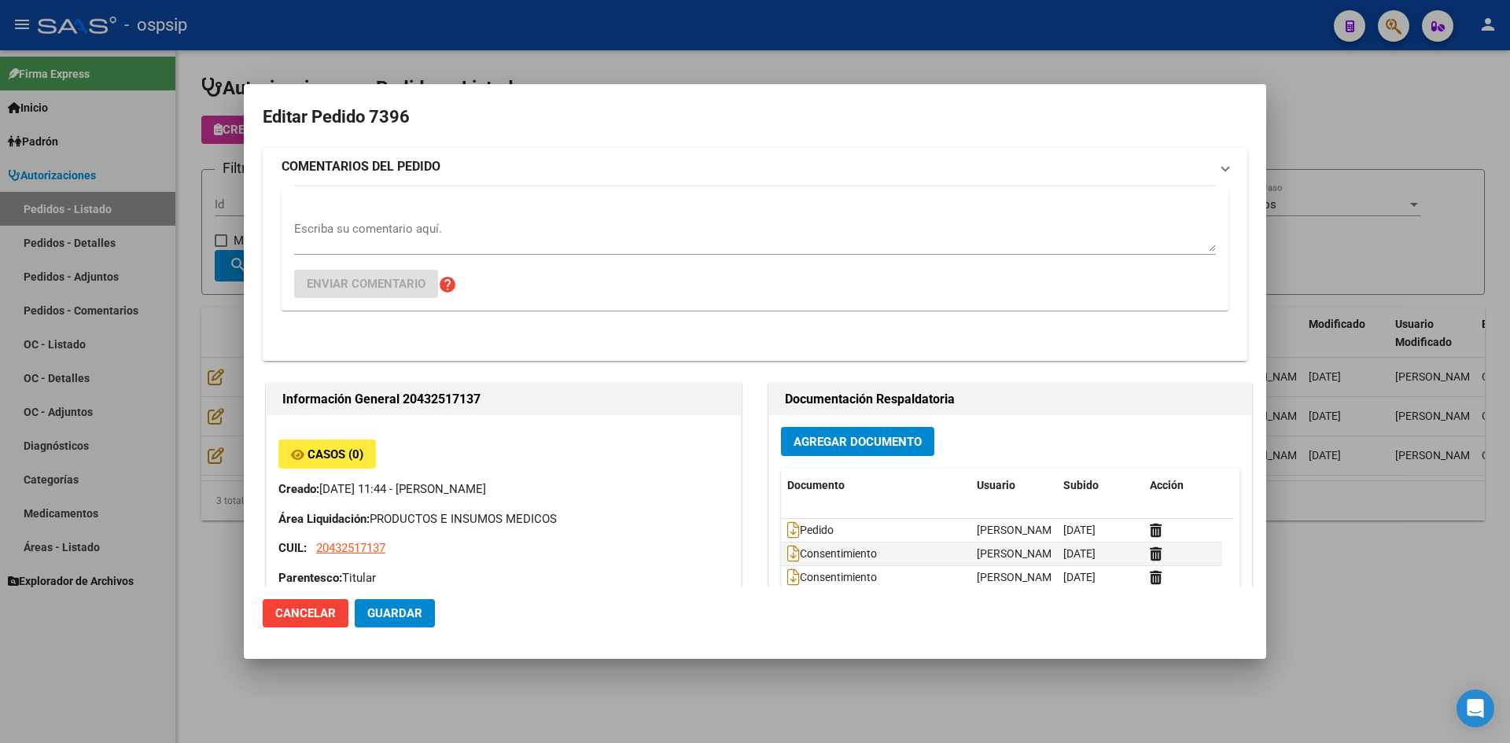
type input "[GEOGRAPHIC_DATA], PLATANOS, 37 3722, Piso: 0"
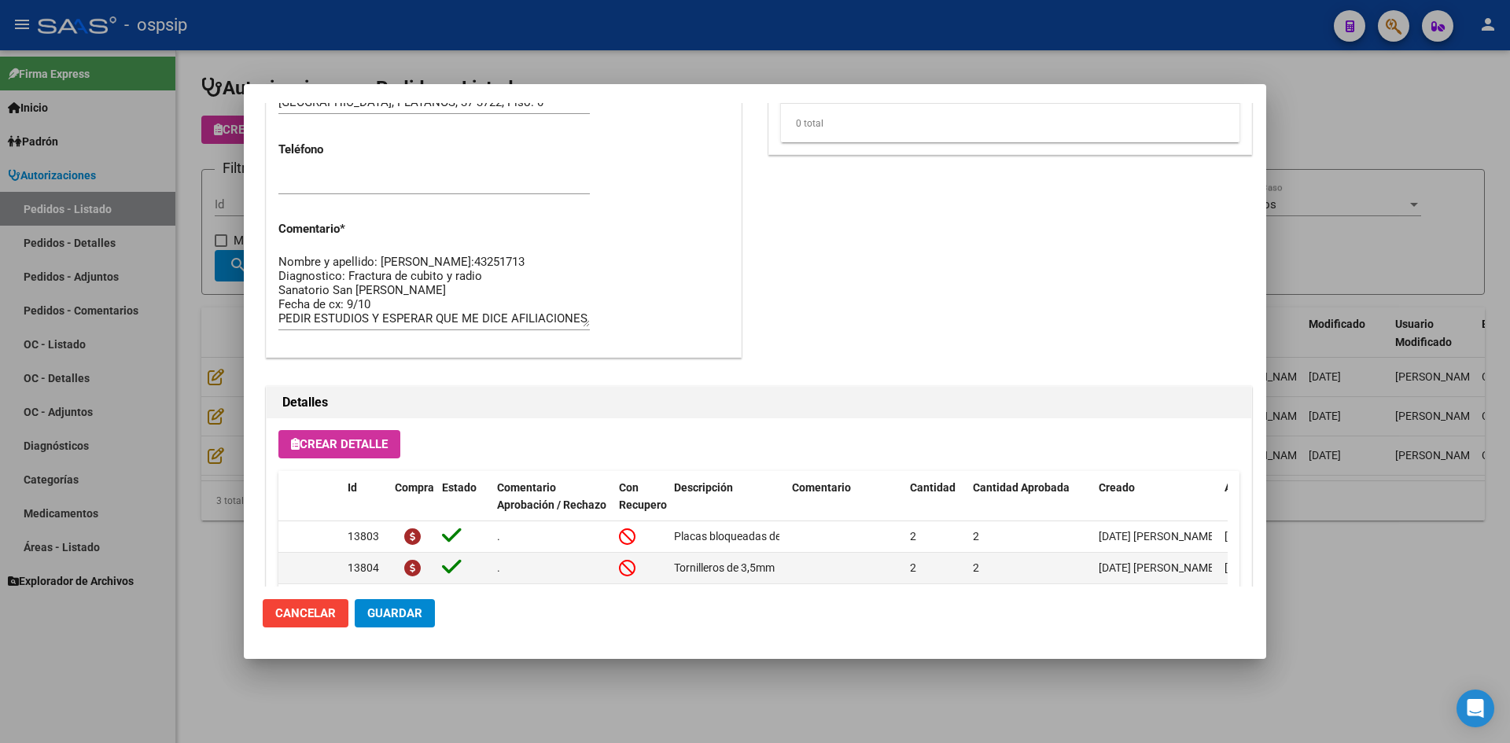
scroll to position [787, 0]
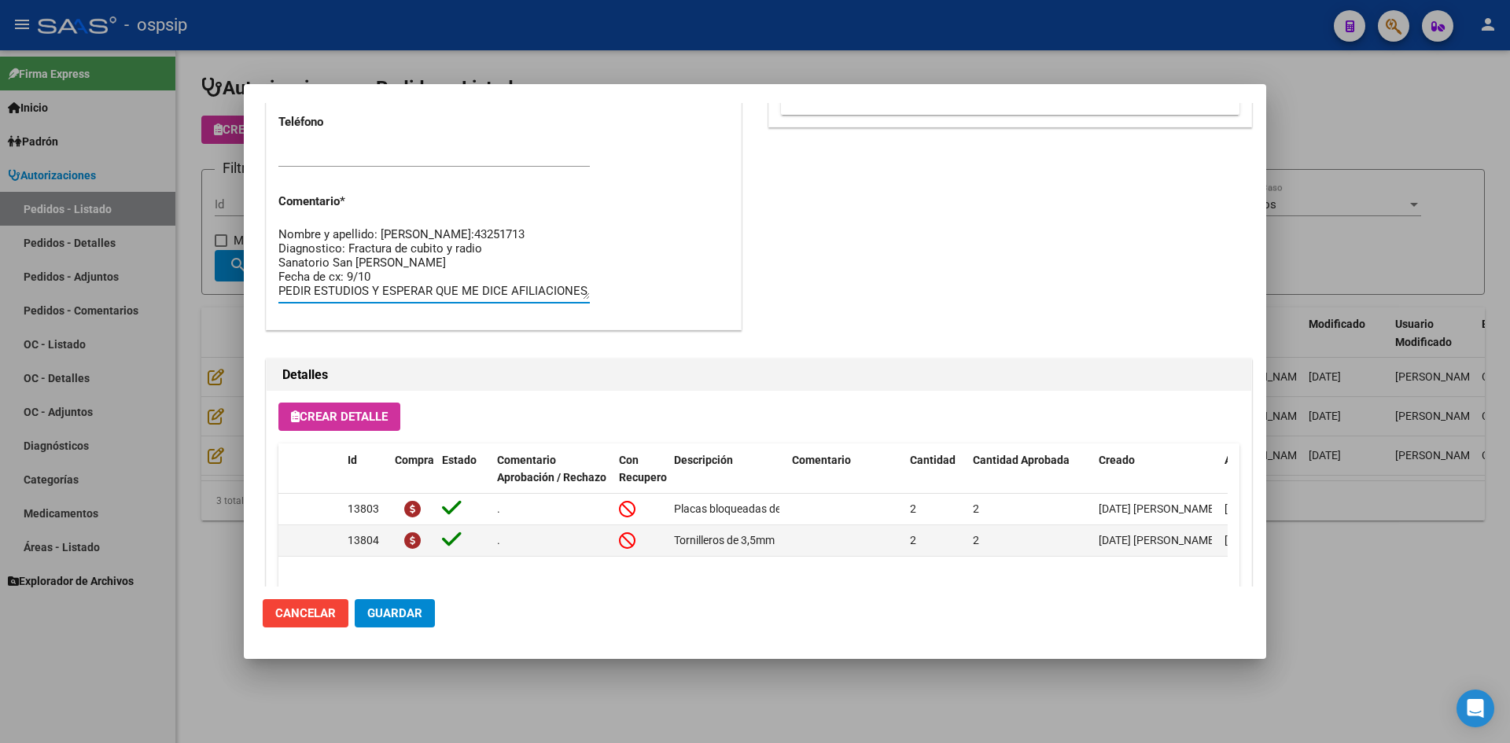
drag, startPoint x: 401, startPoint y: 279, endPoint x: 489, endPoint y: 301, distance: 90.8
click at [489, 301] on div "Nombre y apellido: [PERSON_NAME]:43251713 Diagnostico: Fractura de cubito y rad…" at bounding box center [433, 263] width 311 height 80
click at [489, 296] on textarea "Nombre y apellido: [PERSON_NAME]:43251713 Diagnostico: Fractura de cubito y rad…" at bounding box center [433, 263] width 311 height 74
drag, startPoint x: 769, startPoint y: 318, endPoint x: 750, endPoint y: 318, distance: 18.9
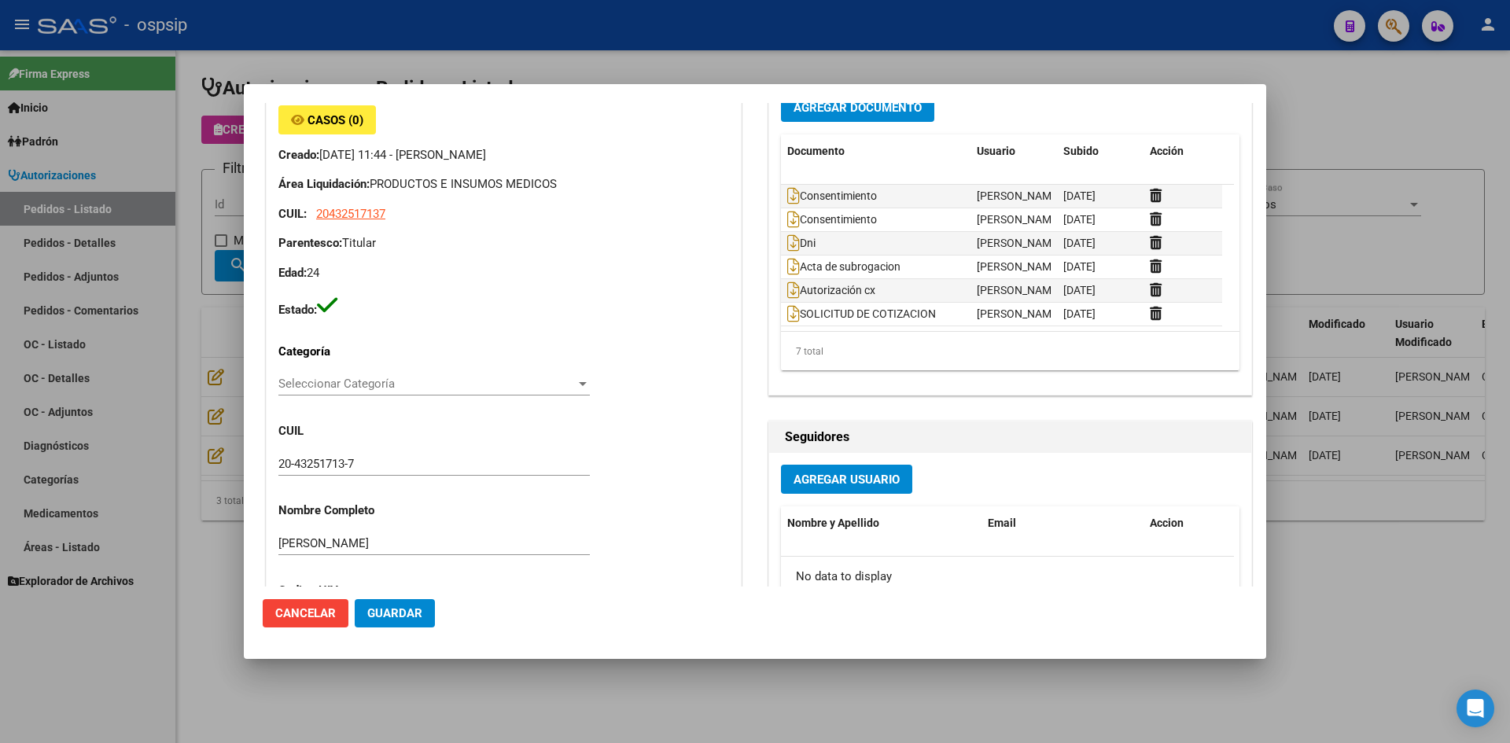
scroll to position [157, 0]
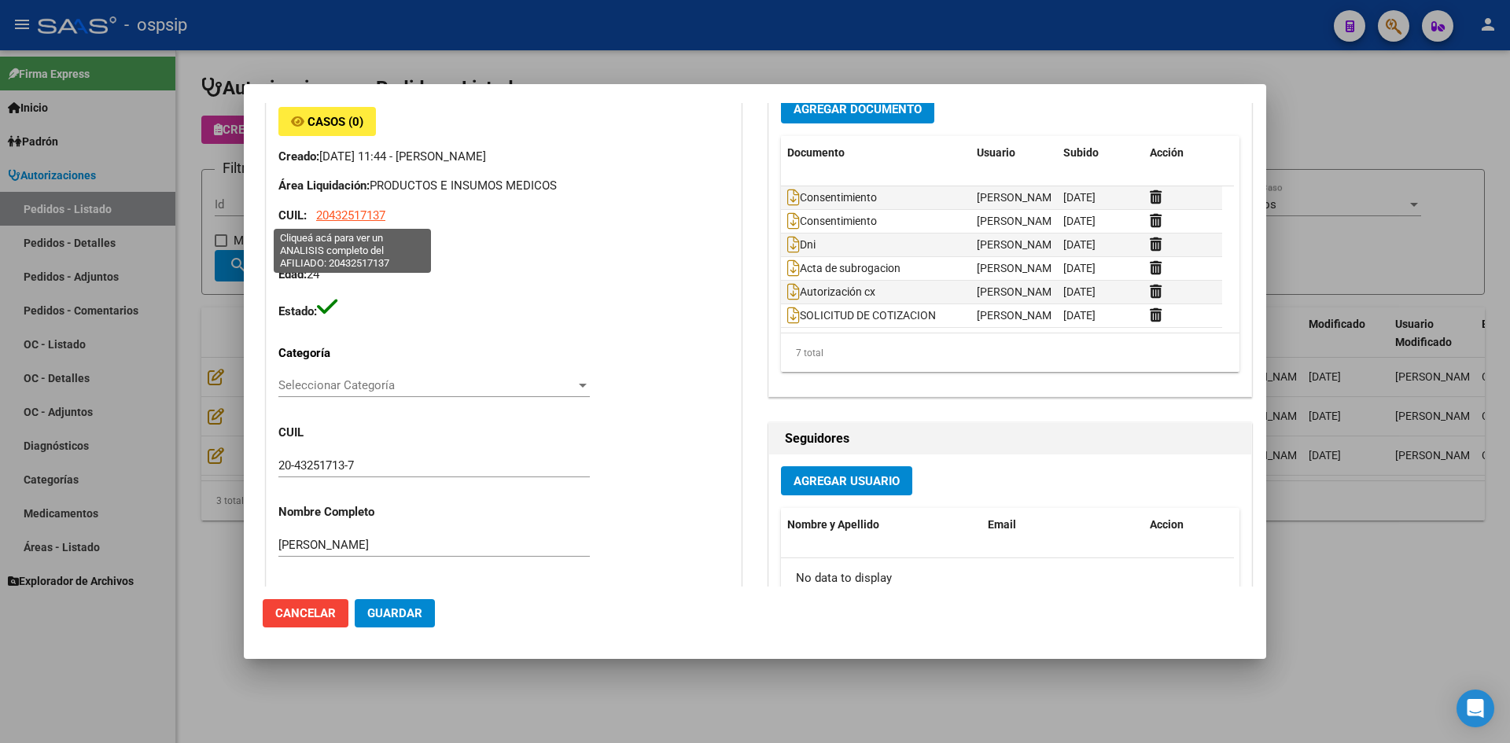
click at [341, 212] on span "20432517137" at bounding box center [350, 215] width 69 height 14
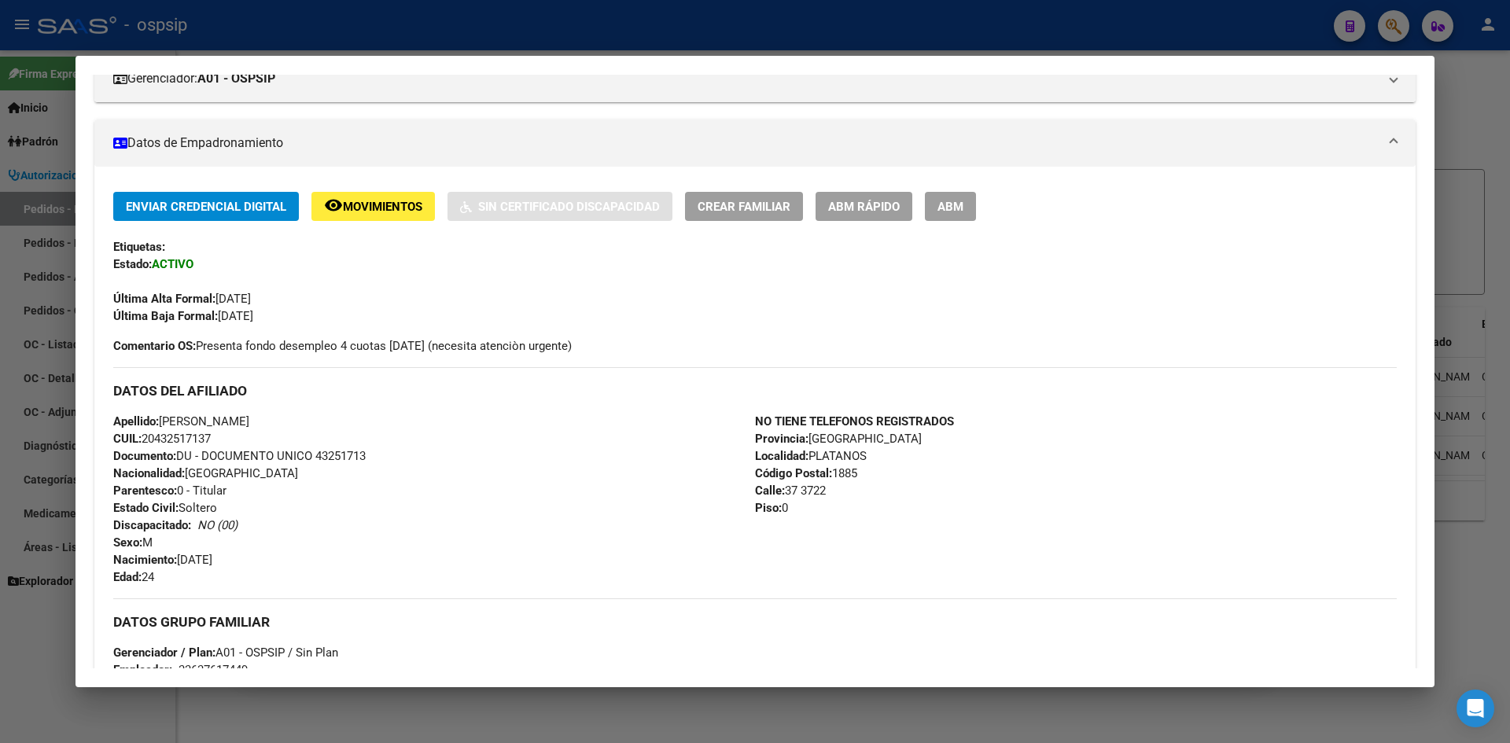
scroll to position [236, 0]
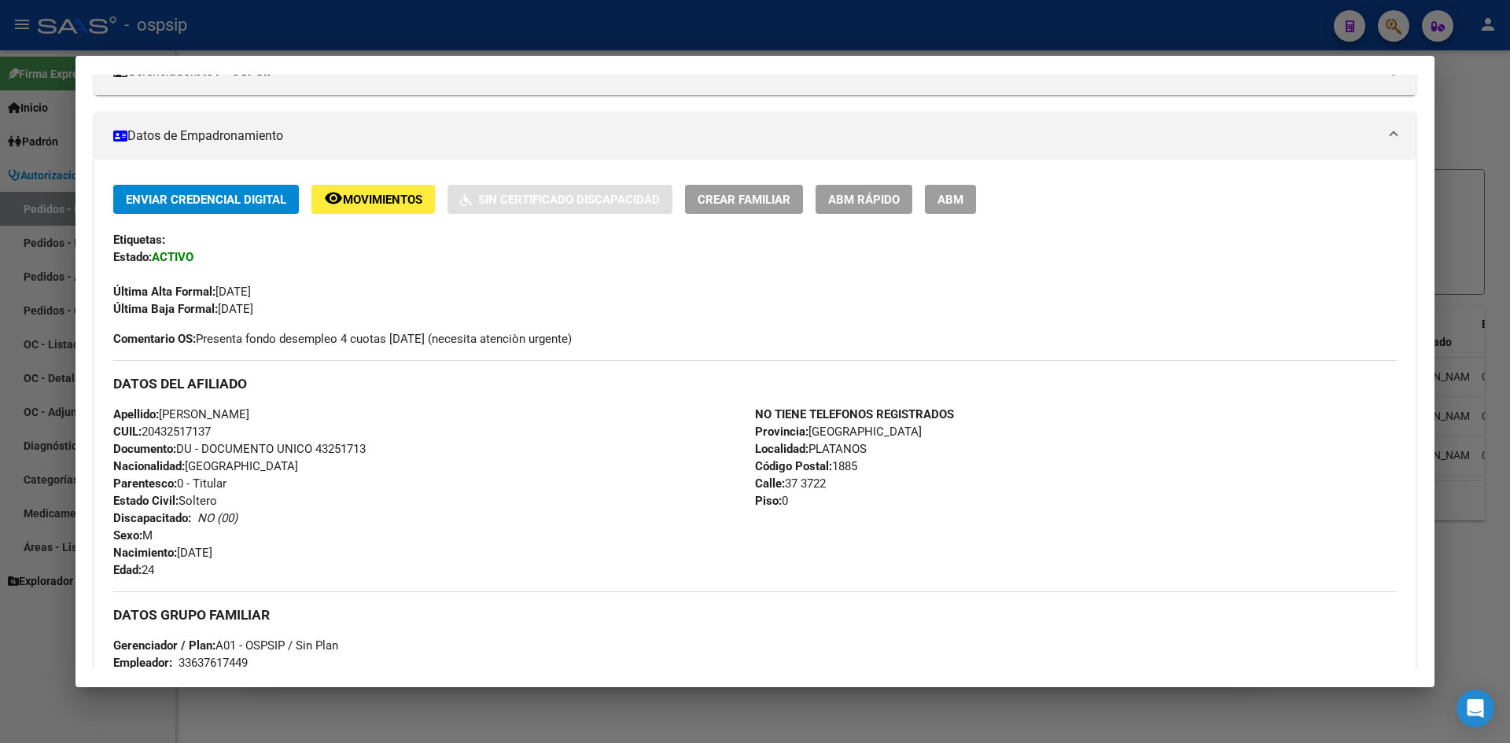
drag, startPoint x: 220, startPoint y: 307, endPoint x: 297, endPoint y: 309, distance: 77.1
click at [297, 309] on div "Enviar Credencial Digital remove_red_eye Movimientos Sin Certificado Discapacid…" at bounding box center [755, 251] width 1284 height 133
drag, startPoint x: 219, startPoint y: 289, endPoint x: 300, endPoint y: 291, distance: 81.8
click at [300, 290] on div "Última Alta Formal: [DATE]" at bounding box center [755, 283] width 1284 height 35
drag, startPoint x: 276, startPoint y: 334, endPoint x: 527, endPoint y: 328, distance: 251.0
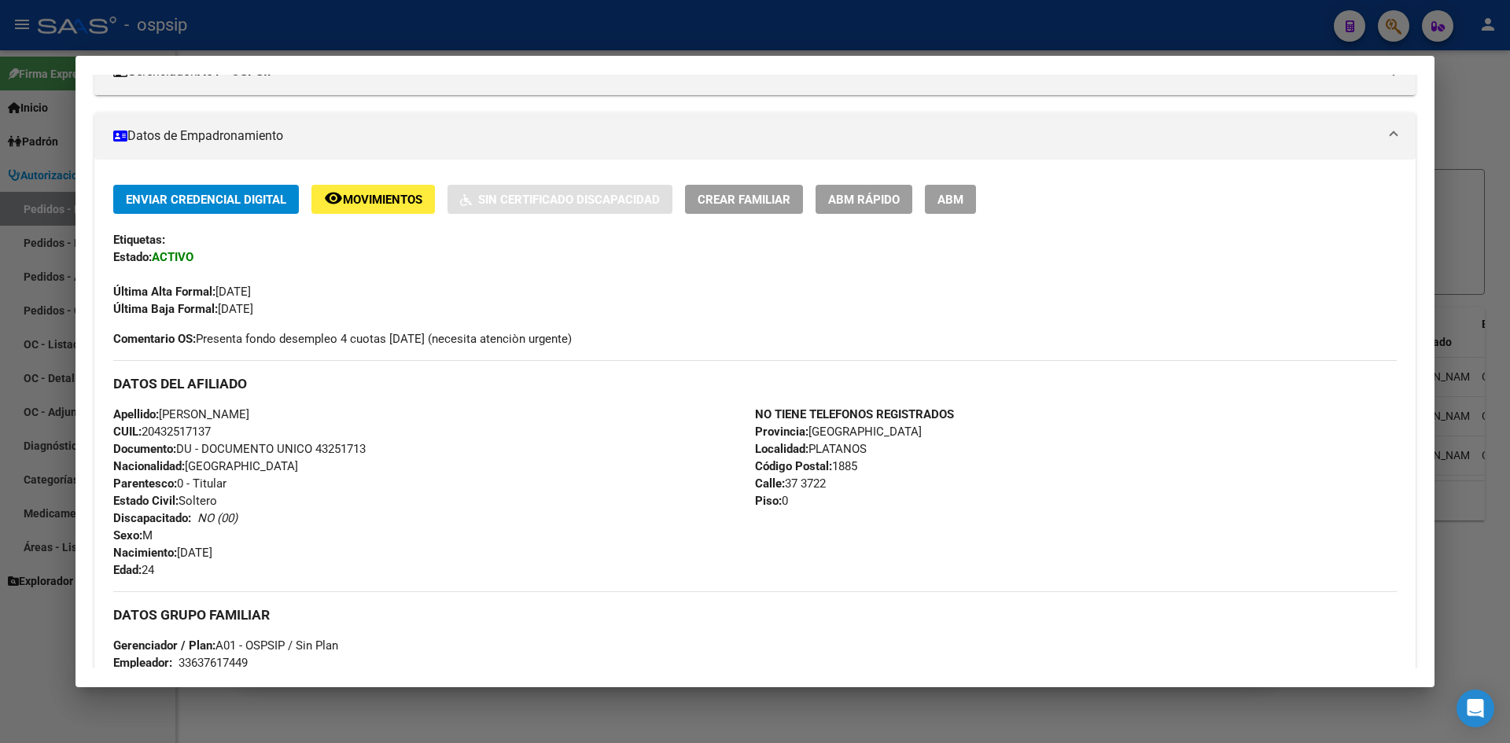
click at [527, 328] on div "Enviar Credencial Digital remove_red_eye Movimientos Sin Certificado Discapacid…" at bounding box center [755, 266] width 1284 height 163
click at [606, 28] on div at bounding box center [755, 371] width 1510 height 743
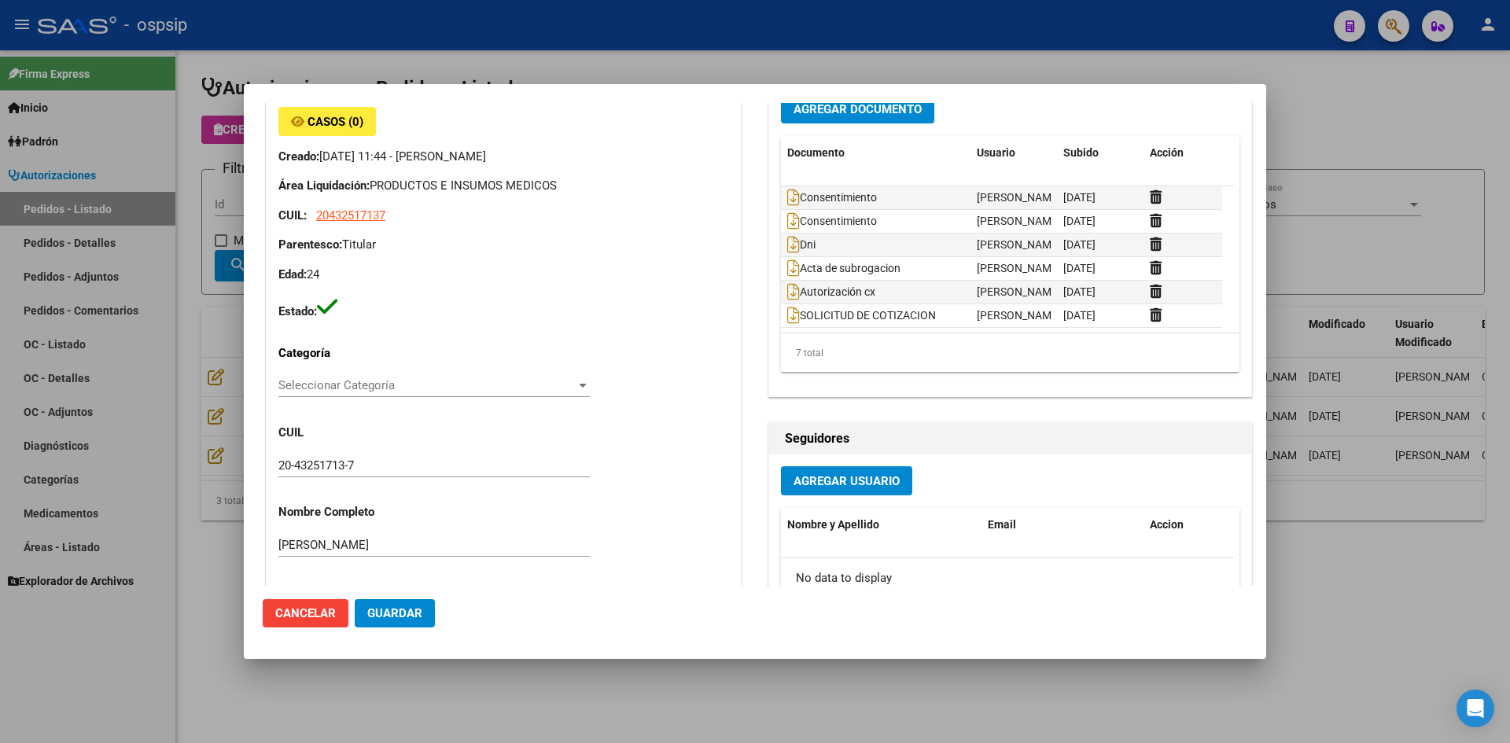
click at [875, 30] on div at bounding box center [755, 371] width 1510 height 743
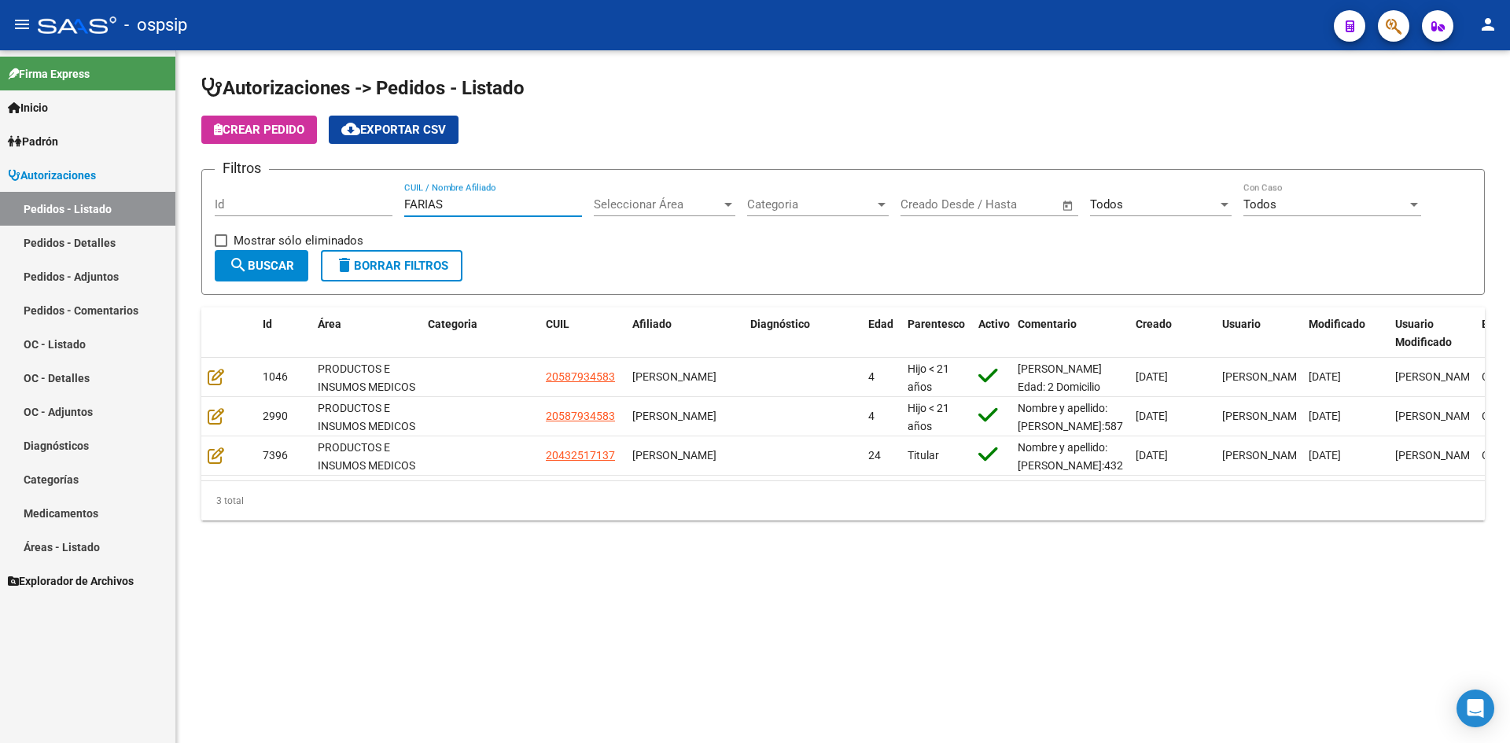
click at [476, 201] on input "FARIAS" at bounding box center [493, 204] width 178 height 14
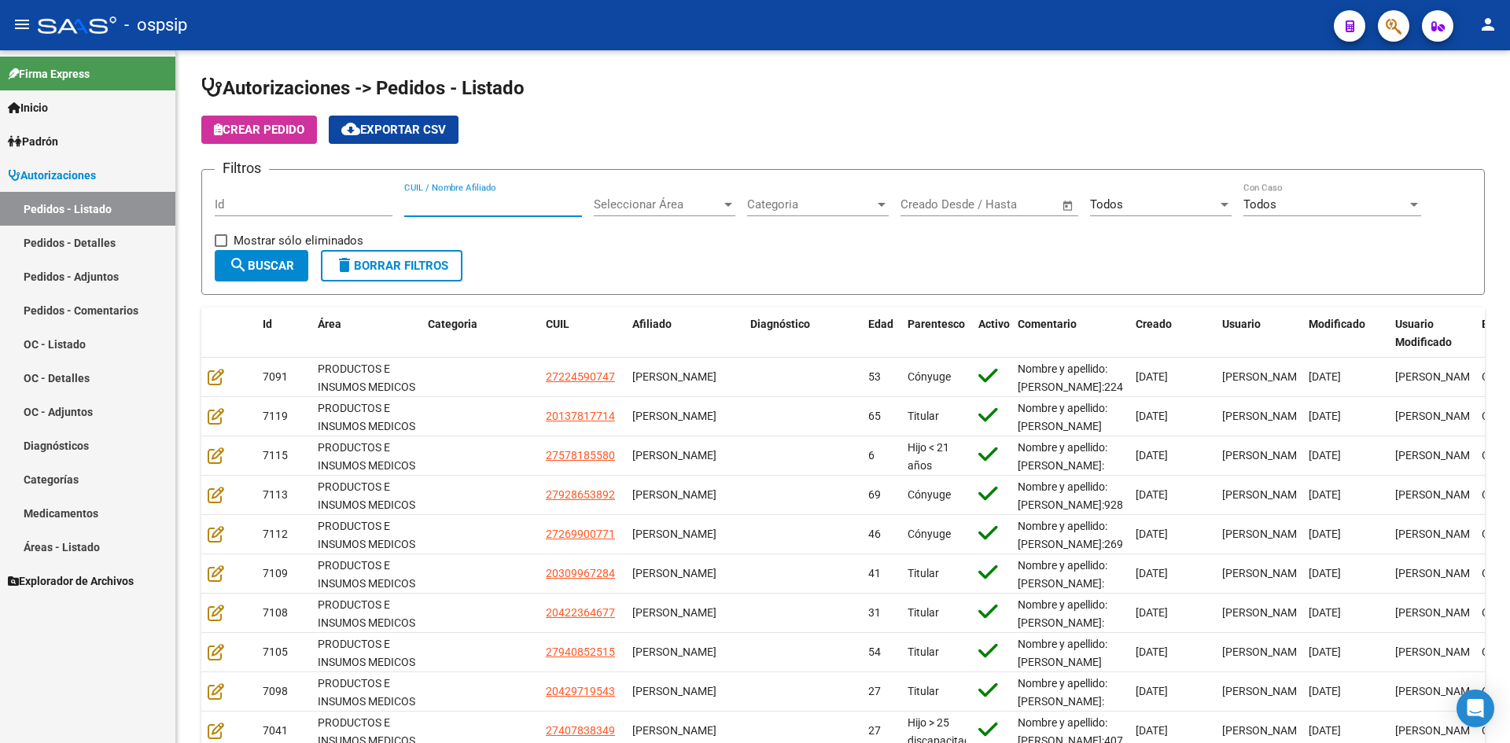
drag, startPoint x: 919, startPoint y: 112, endPoint x: 602, endPoint y: 5, distance: 334.6
click at [917, 112] on app-list-header "Autorizaciones -> Pedidos - Listado Crear Pedido cloud_download Exportar CSV Fi…" at bounding box center [843, 185] width 1284 height 219
click at [647, 245] on div "Filtros Id CUIL / Nombre Afiliado Seleccionar Área Seleccionar Área Categoria C…" at bounding box center [843, 216] width 1257 height 68
click at [759, 105] on app-list-header "Autorizaciones -> Pedidos - Listado Crear Pedido cloud_download Exportar CSV Fi…" at bounding box center [843, 185] width 1284 height 219
drag, startPoint x: 938, startPoint y: 87, endPoint x: 879, endPoint y: 46, distance: 71.3
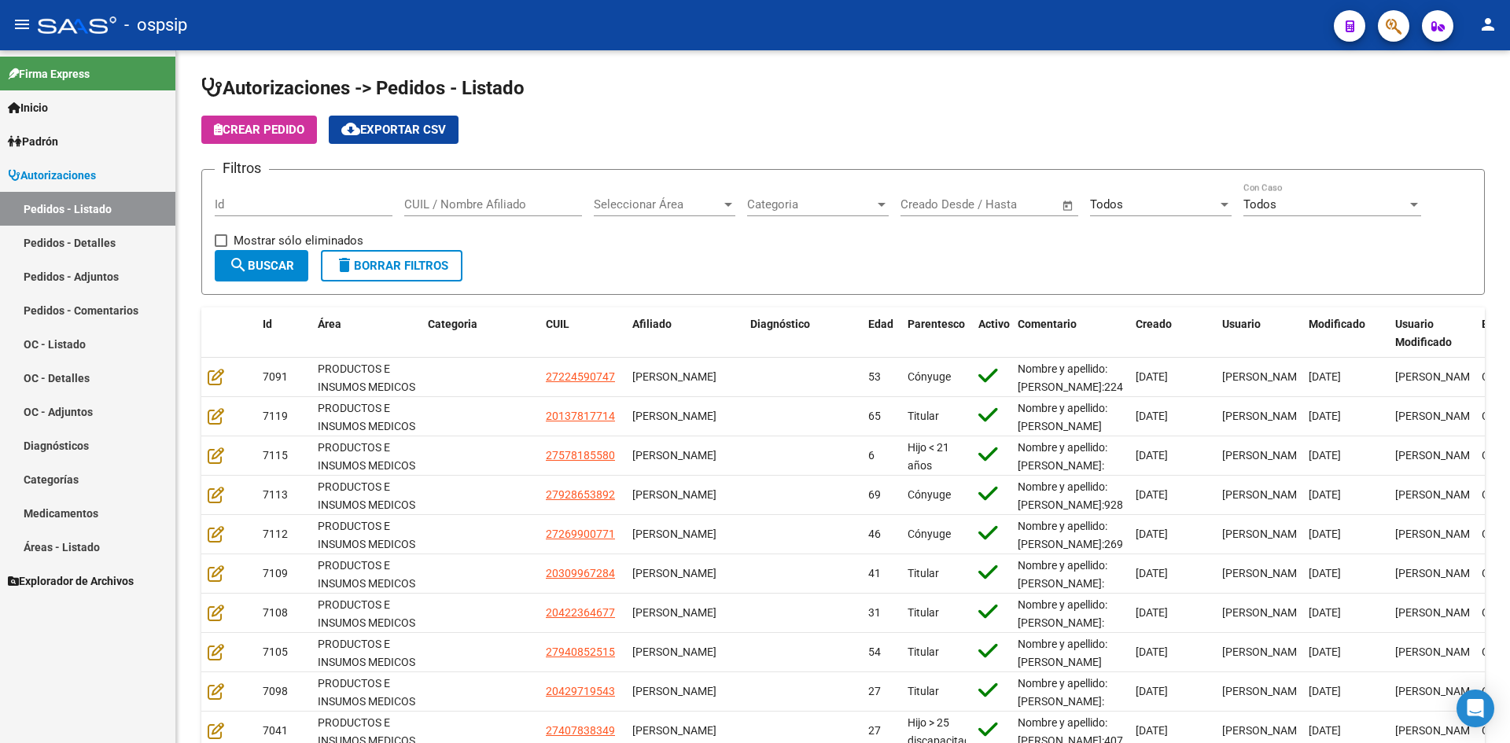
click at [934, 82] on h1 "Autorizaciones -> Pedidos - Listado" at bounding box center [843, 90] width 1284 height 28
drag, startPoint x: 842, startPoint y: 112, endPoint x: 679, endPoint y: 9, distance: 192.7
click at [840, 112] on app-list-header "Autorizaciones -> Pedidos - Listado Crear Pedido cloud_download Exportar CSV Fi…" at bounding box center [843, 185] width 1284 height 219
drag, startPoint x: 846, startPoint y: 116, endPoint x: 522, endPoint y: 4, distance: 342.3
click at [842, 113] on app-list-header "Autorizaciones -> Pedidos - Listado Crear Pedido cloud_download Exportar CSV Fi…" at bounding box center [843, 185] width 1284 height 219
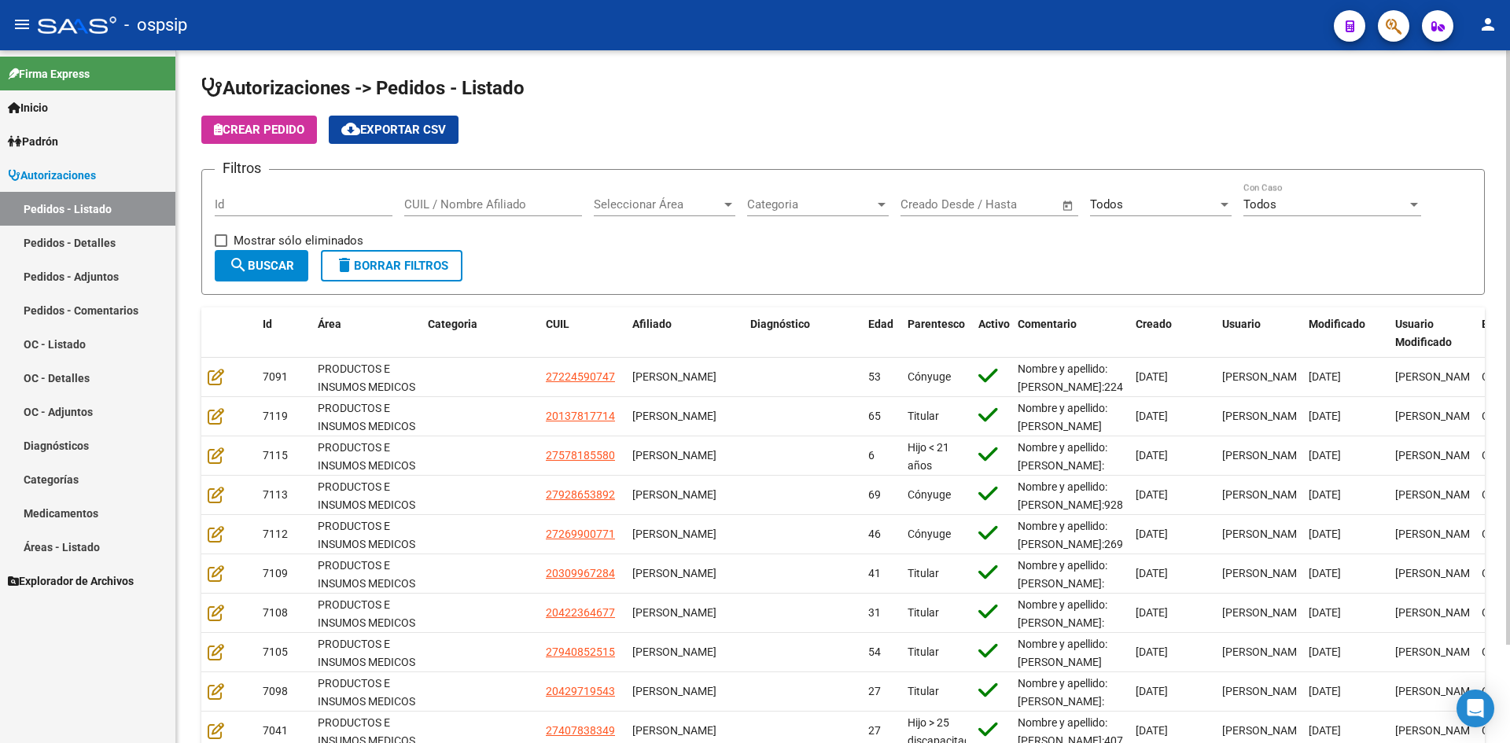
click at [917, 89] on h1 "Autorizaciones -> Pedidos - Listado" at bounding box center [843, 90] width 1284 height 28
click at [636, 66] on div "Autorizaciones -> Pedidos - Listado Crear Pedido cloud_download Exportar CSV Fi…" at bounding box center [843, 448] width 1334 height 796
